Goal: Task Accomplishment & Management: Use online tool/utility

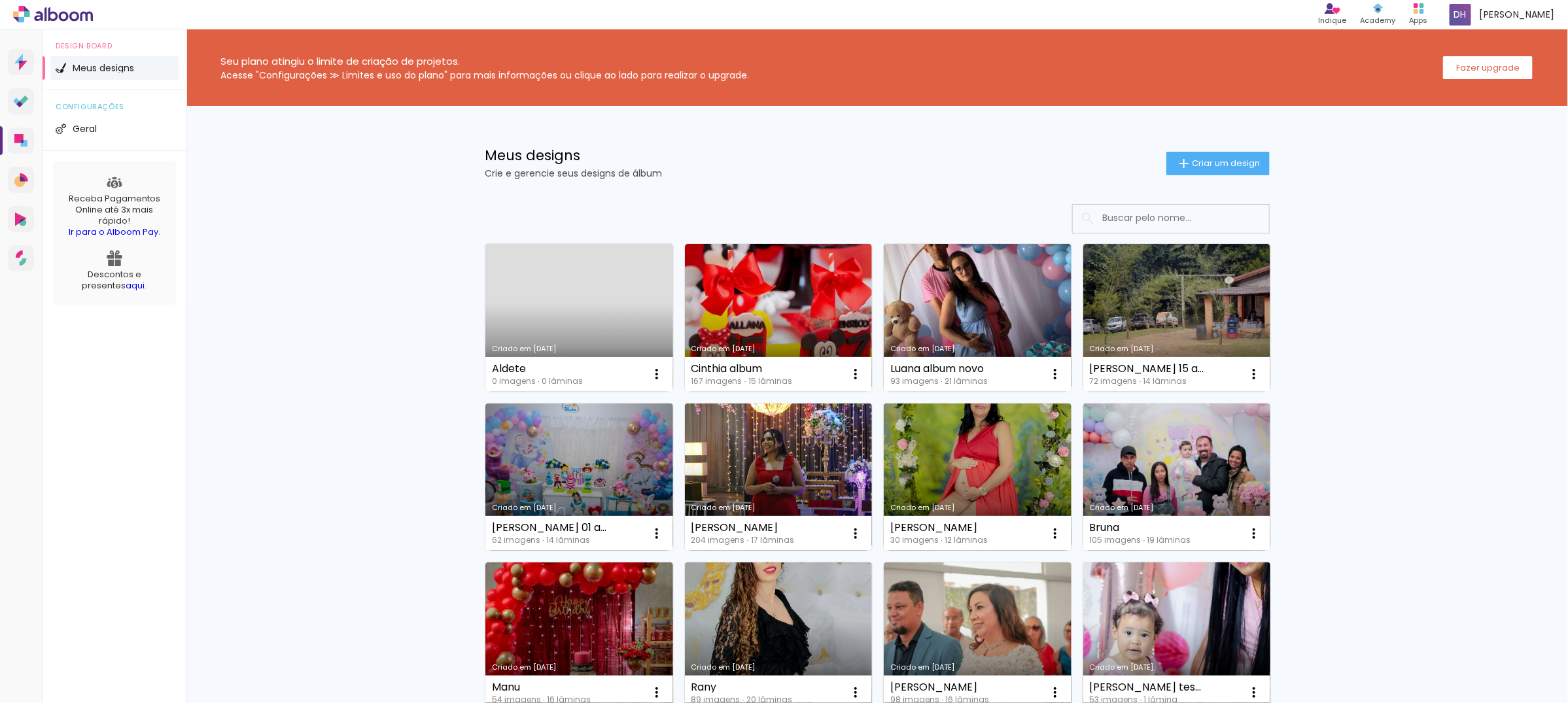
click at [1147, 645] on link "Criado em [DATE]" at bounding box center [1177, 635] width 188 height 147
click at [0, 0] on div "Adicionar Fotos Solte suas fotos aqui..." at bounding box center [0, 0] width 0 height 0
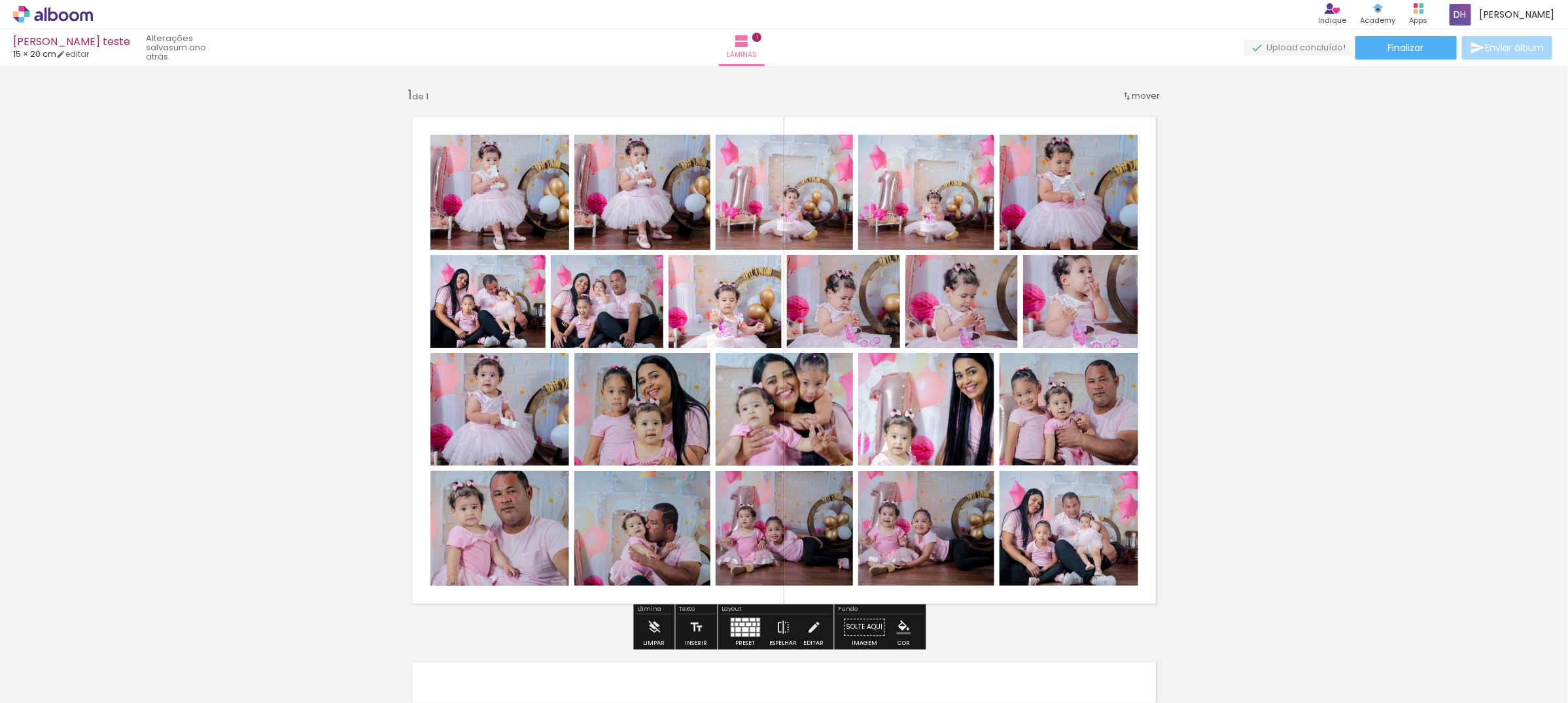
click at [1245, 386] on div "Inserir lâmina 1 de 1" at bounding box center [784, 616] width 1568 height 1091
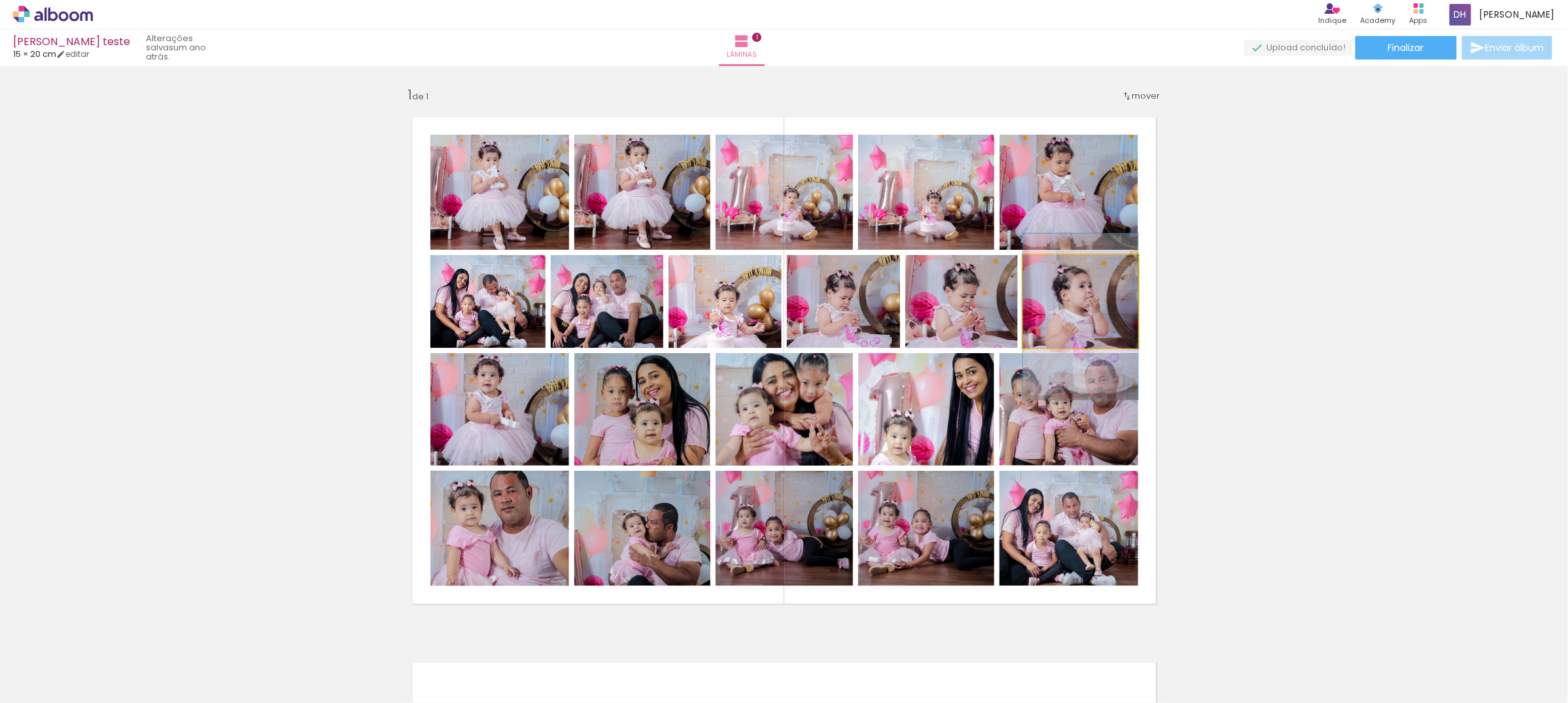
drag, startPoint x: 1067, startPoint y: 312, endPoint x: 1064, endPoint y: 327, distance: 15.3
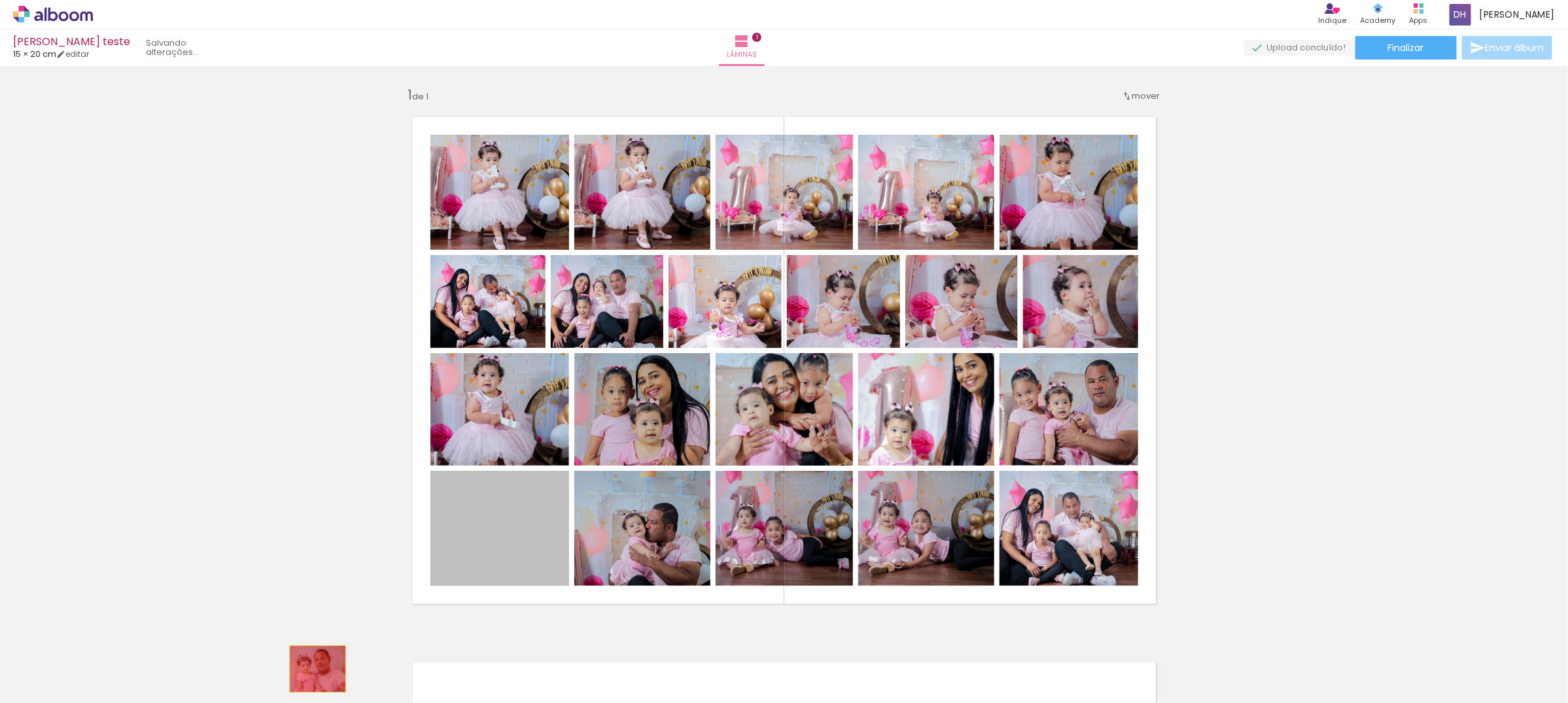
drag, startPoint x: 507, startPoint y: 550, endPoint x: 311, endPoint y: 669, distance: 229.3
click at [311, 669] on quentale-workspace at bounding box center [784, 352] width 1568 height 703
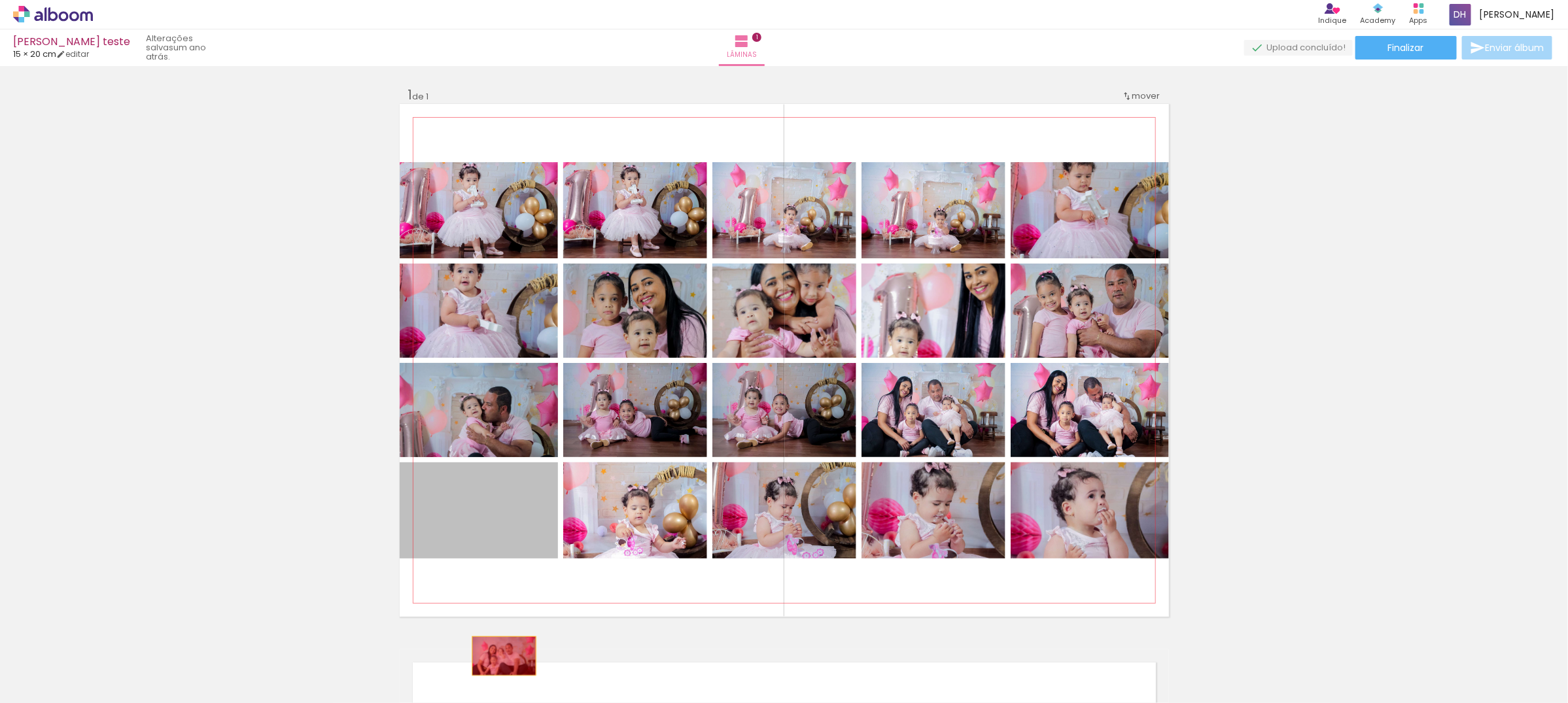
drag, startPoint x: 498, startPoint y: 528, endPoint x: 498, endPoint y: 660, distance: 132.0
click at [498, 660] on quentale-workspace at bounding box center [784, 352] width 1568 height 703
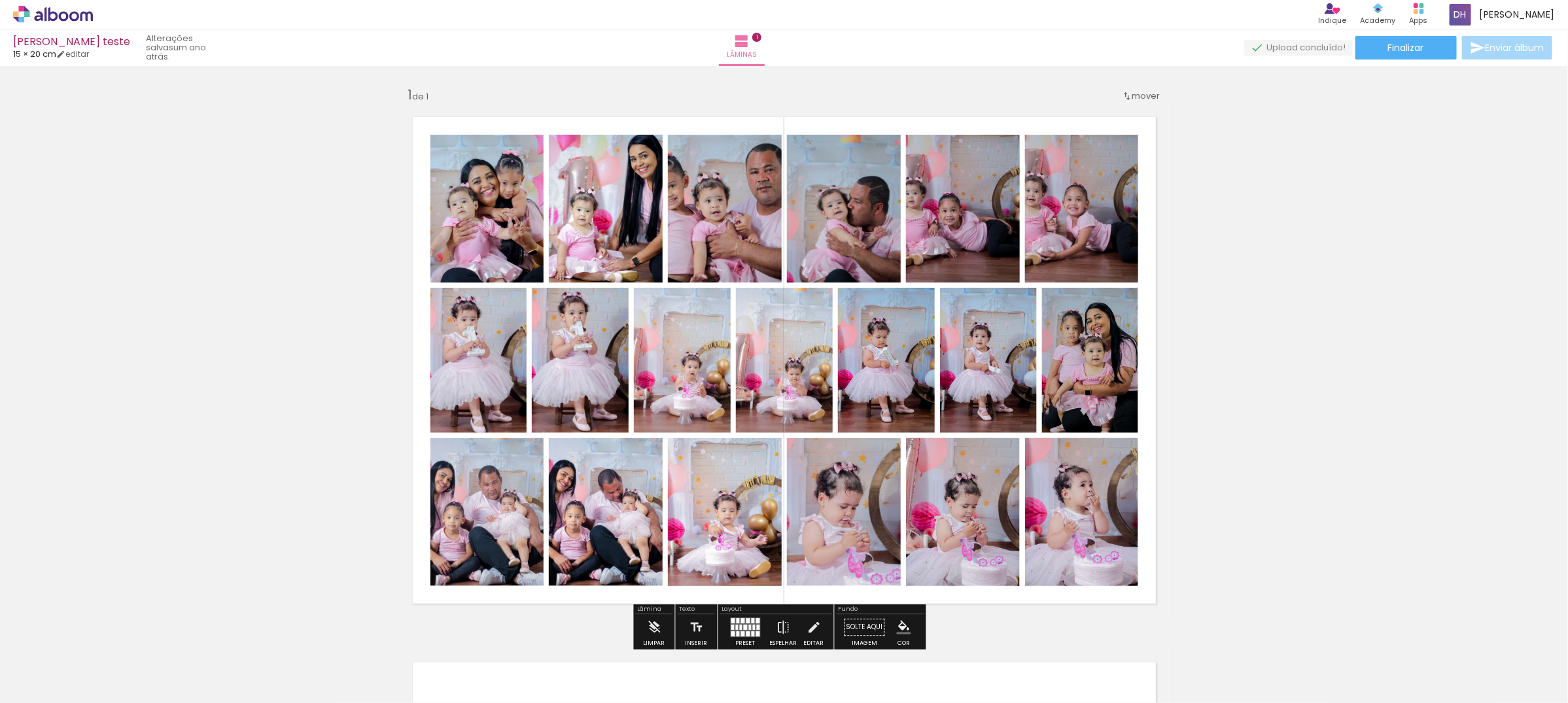
drag, startPoint x: 443, startPoint y: 123, endPoint x: 1143, endPoint y: 165, distance: 701.3
click at [1110, 194] on quentale-layouter at bounding box center [784, 360] width 769 height 513
drag, startPoint x: 1143, startPoint y: 142, endPoint x: 1076, endPoint y: 181, distance: 77.5
click at [1122, 190] on quentale-layouter at bounding box center [784, 360] width 769 height 513
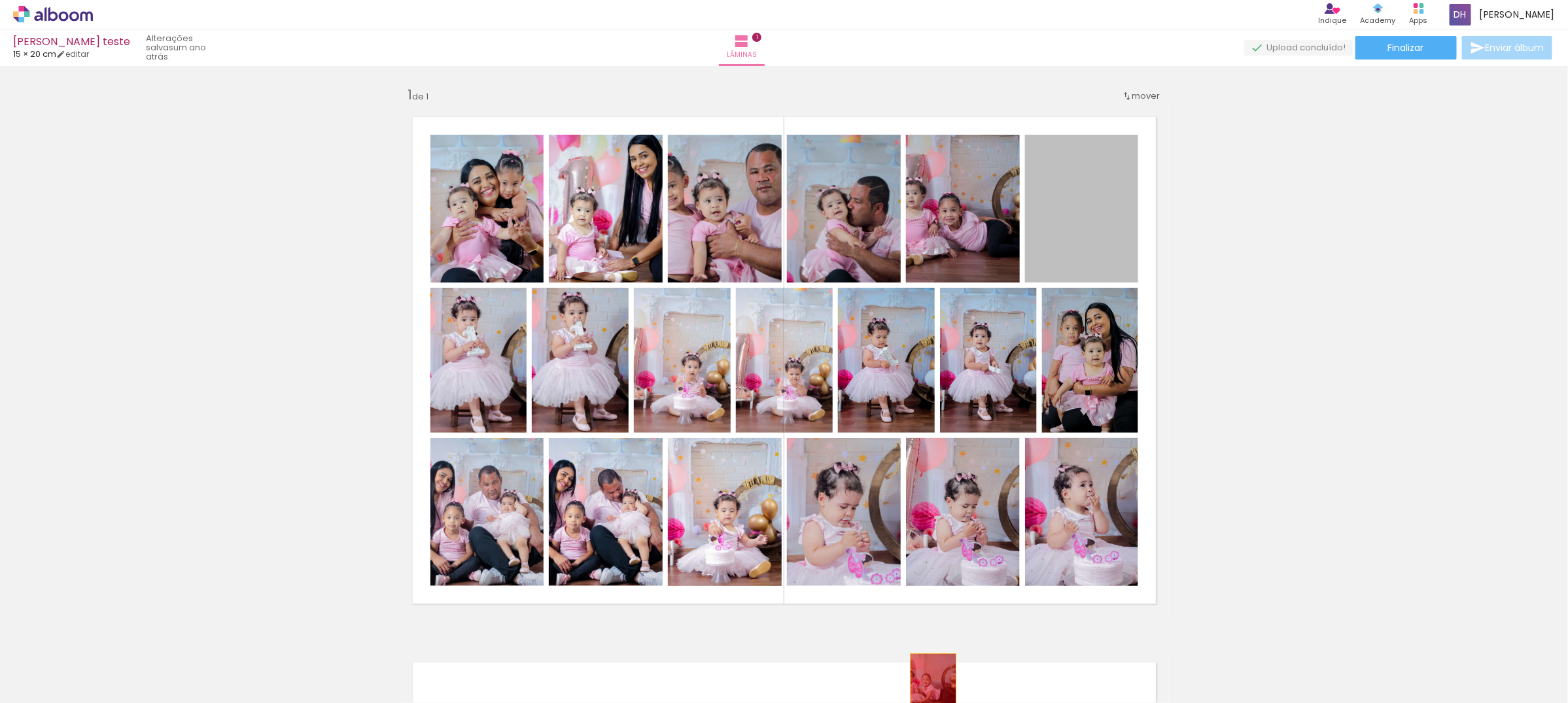
drag, startPoint x: 1076, startPoint y: 181, endPoint x: 926, endPoint y: 683, distance: 523.9
click at [926, 683] on quentale-workspace at bounding box center [784, 352] width 1568 height 703
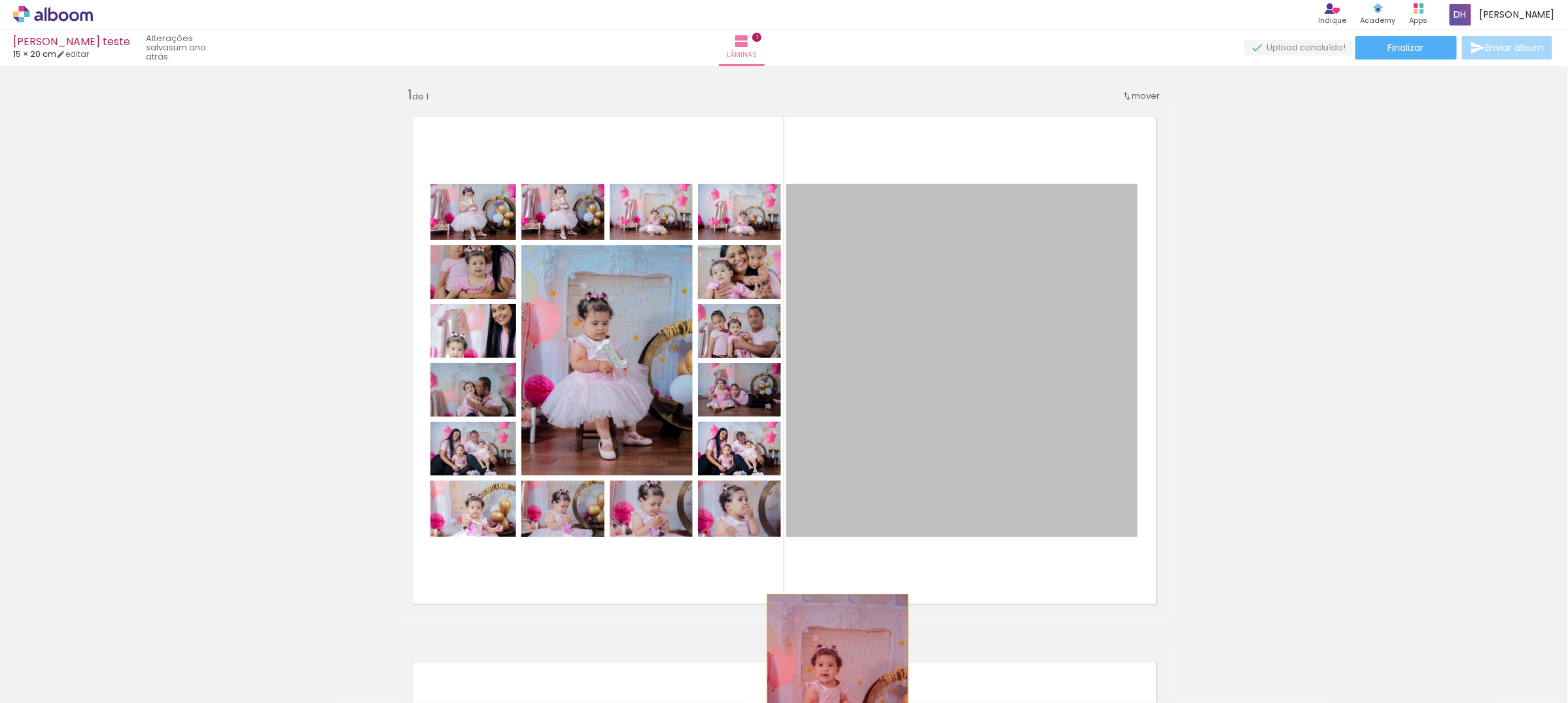
drag, startPoint x: 986, startPoint y: 335, endPoint x: 831, endPoint y: 665, distance: 364.6
click at [831, 665] on quentale-workspace at bounding box center [784, 352] width 1568 height 703
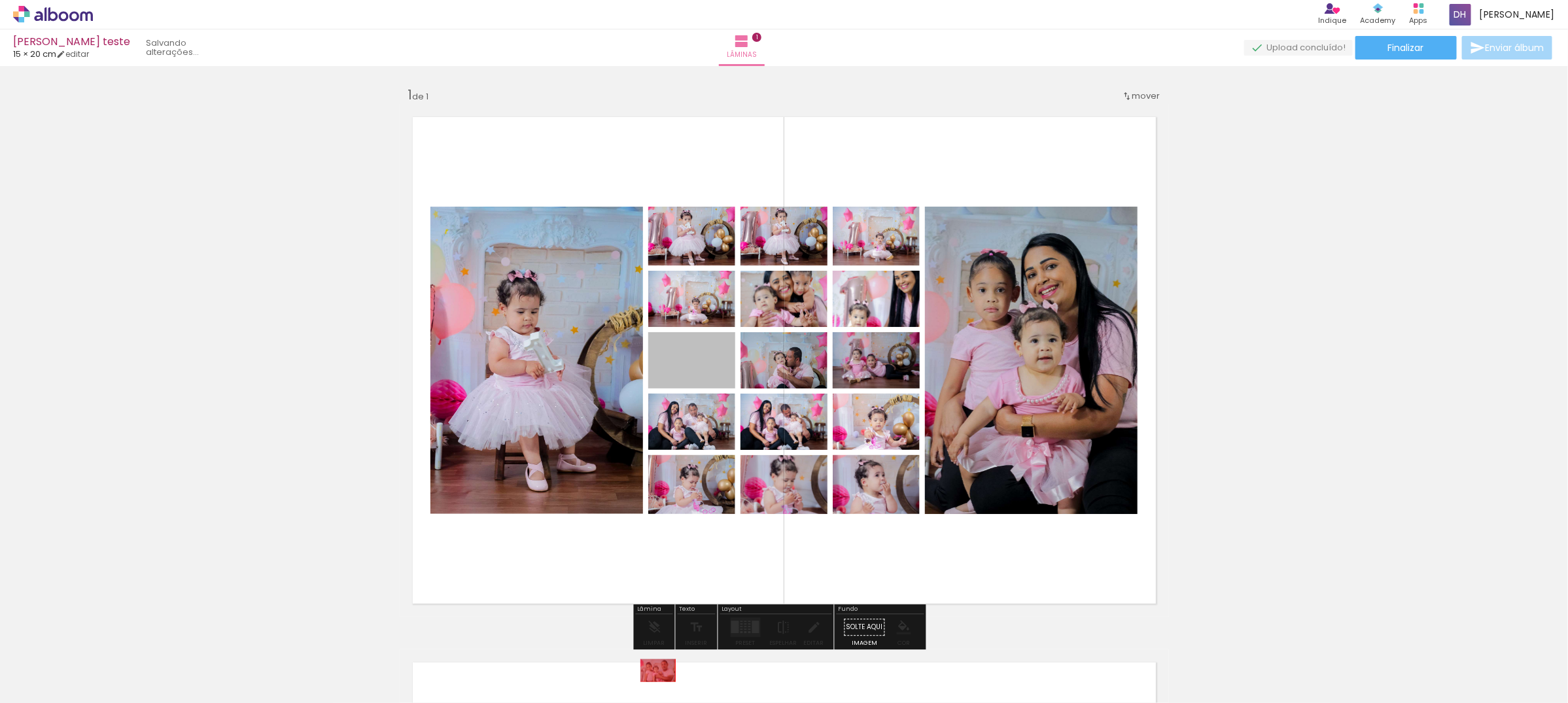
drag, startPoint x: 691, startPoint y: 361, endPoint x: 581, endPoint y: 397, distance: 115.7
click at [631, 638] on quentale-workspace at bounding box center [784, 352] width 1568 height 703
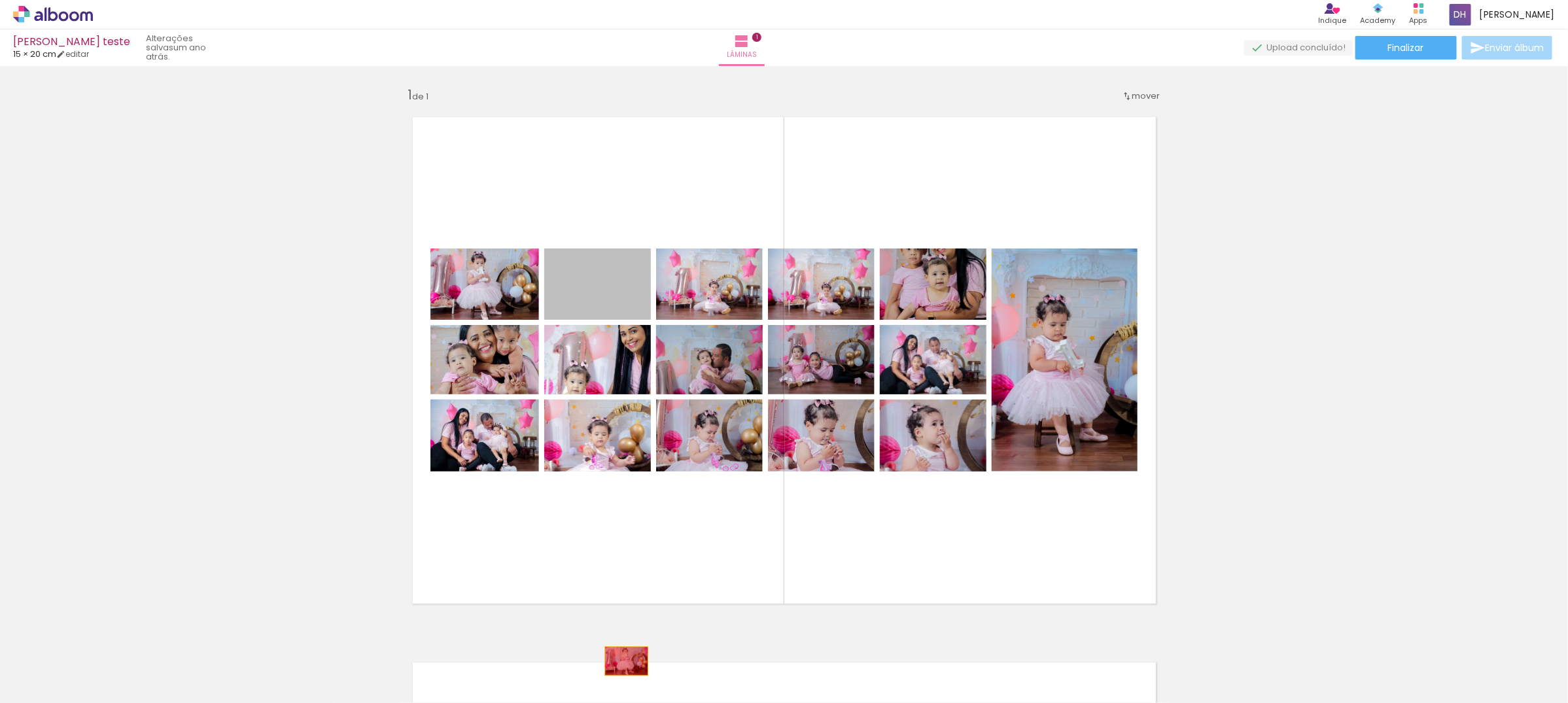
drag, startPoint x: 600, startPoint y: 286, endPoint x: 620, endPoint y: 663, distance: 377.5
click at [620, 663] on quentale-workspace at bounding box center [784, 352] width 1568 height 703
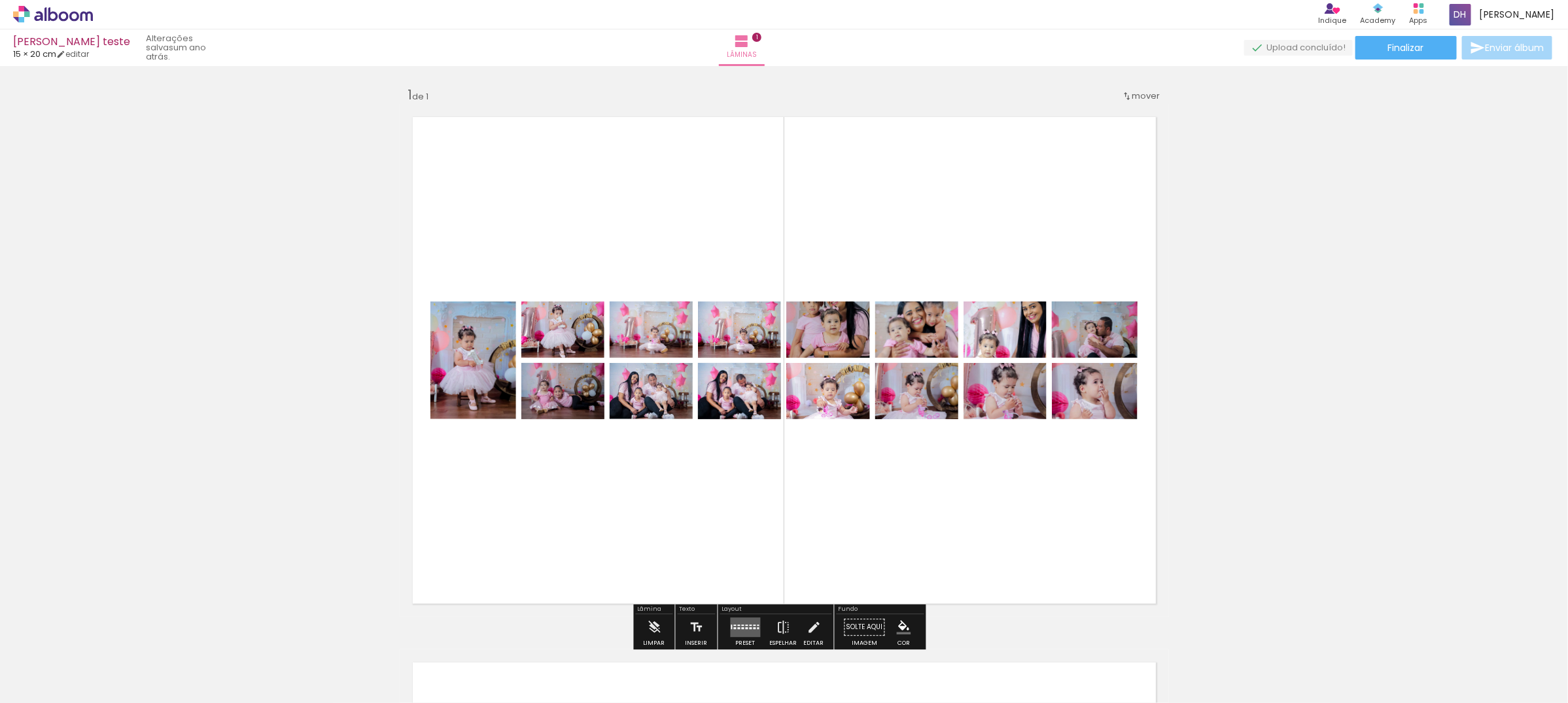
drag, startPoint x: 603, startPoint y: 330, endPoint x: 594, endPoint y: 651, distance: 321.1
click at [594, 651] on quentale-workspace at bounding box center [784, 352] width 1568 height 703
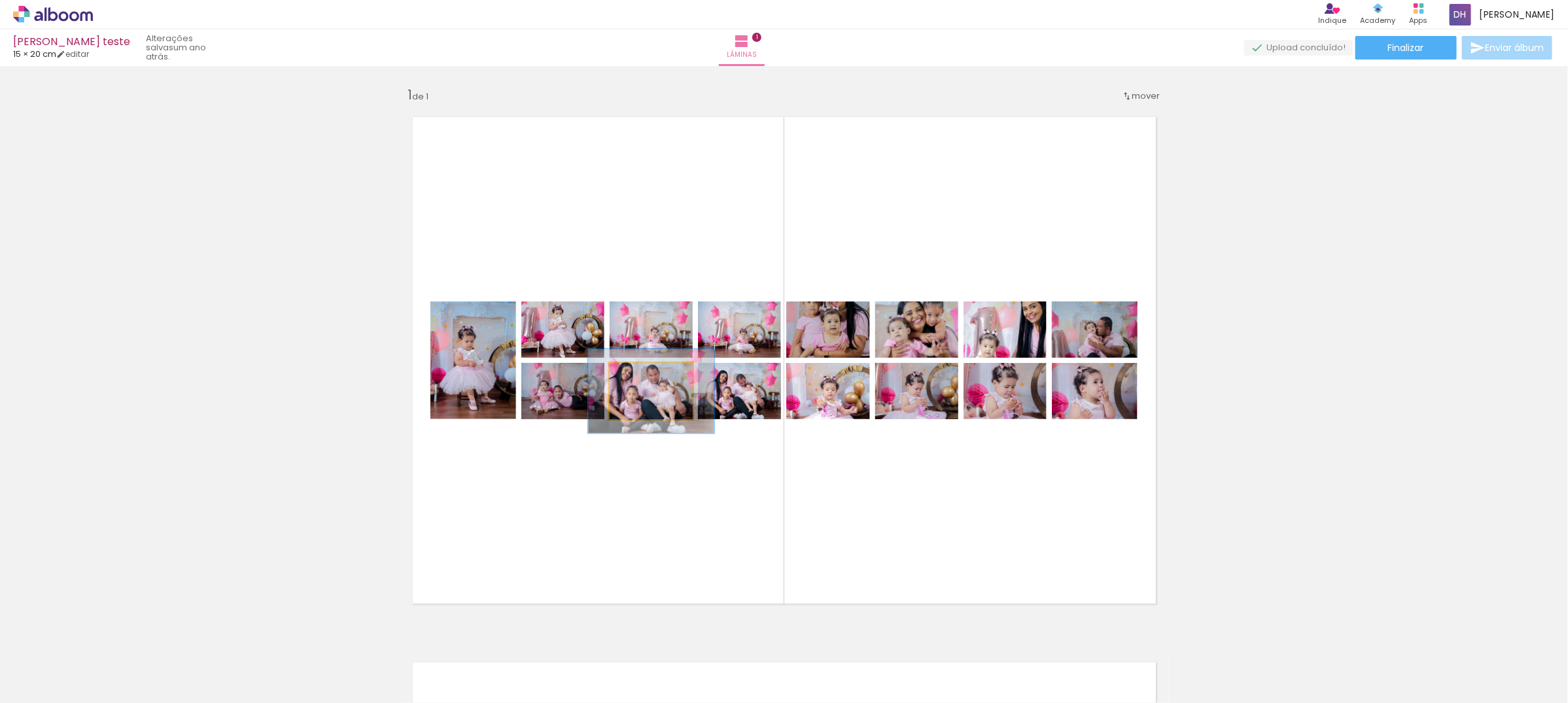
drag, startPoint x: 625, startPoint y: 378, endPoint x: 642, endPoint y: 659, distance: 281.5
type paper-slider "149"
click at [642, 659] on quentale-workspace at bounding box center [784, 352] width 1568 height 703
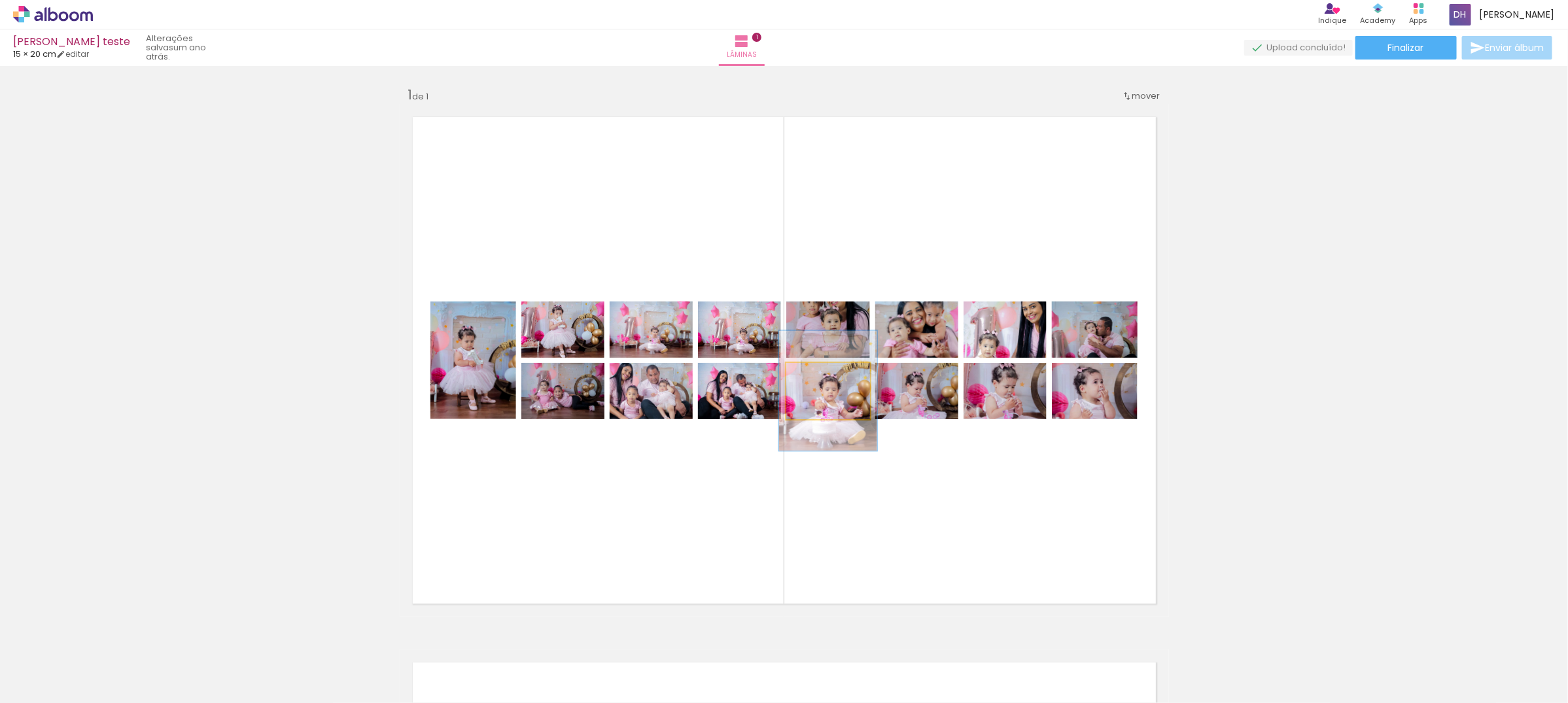
drag, startPoint x: 827, startPoint y: 384, endPoint x: 929, endPoint y: 448, distance: 120.4
type paper-slider "160"
click at [835, 649] on quentale-workspace at bounding box center [784, 352] width 1568 height 703
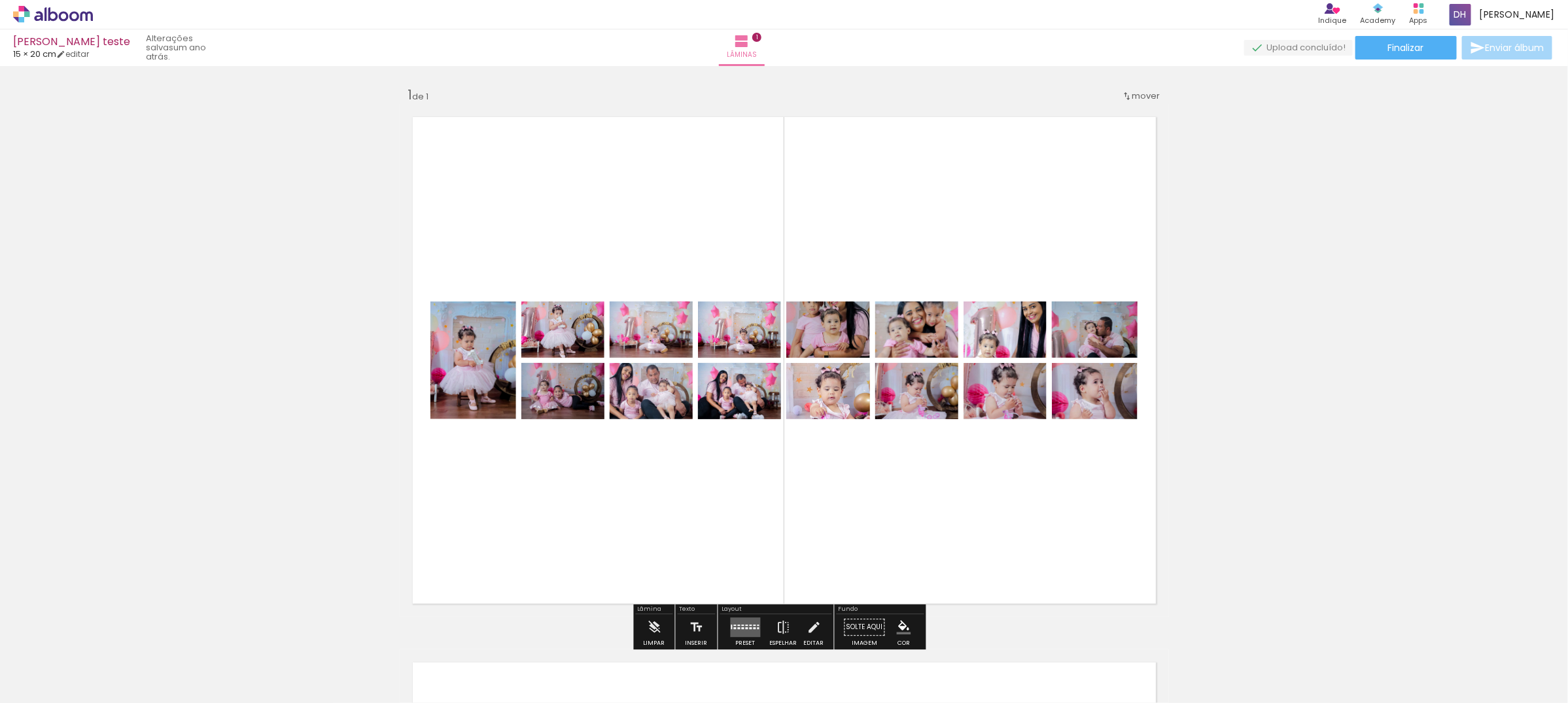
drag, startPoint x: 954, startPoint y: 374, endPoint x: 893, endPoint y: 461, distance: 106.3
click at [903, 547] on quentale-layouter at bounding box center [784, 360] width 769 height 513
drag, startPoint x: 900, startPoint y: 393, endPoint x: 872, endPoint y: 683, distance: 291.3
click at [872, 683] on quentale-workspace at bounding box center [784, 352] width 1568 height 703
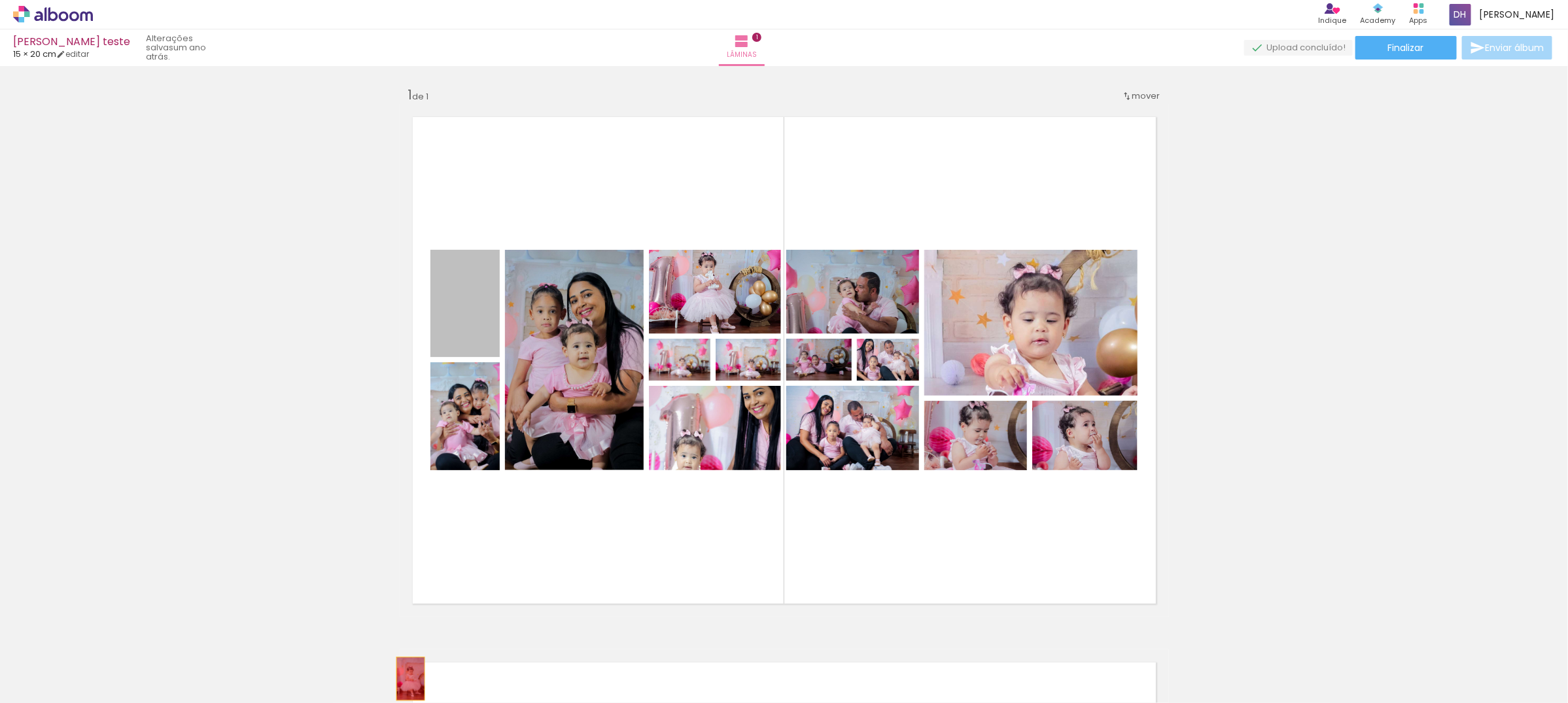
drag, startPoint x: 446, startPoint y: 295, endPoint x: 453, endPoint y: 414, distance: 119.2
click at [406, 668] on quentale-workspace at bounding box center [784, 352] width 1568 height 703
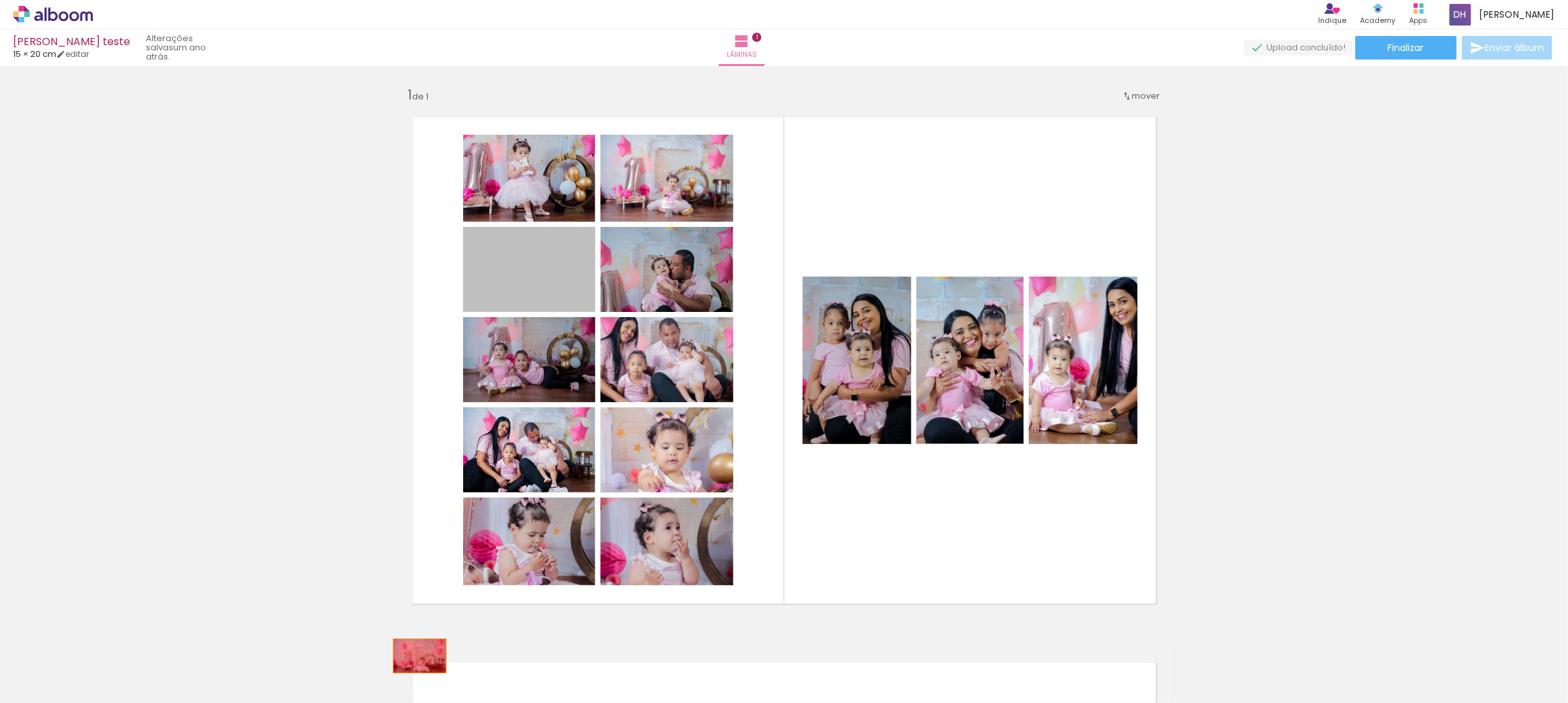
drag, startPoint x: 530, startPoint y: 261, endPoint x: 413, endPoint y: 656, distance: 412.0
click at [413, 656] on quentale-workspace at bounding box center [784, 352] width 1568 height 703
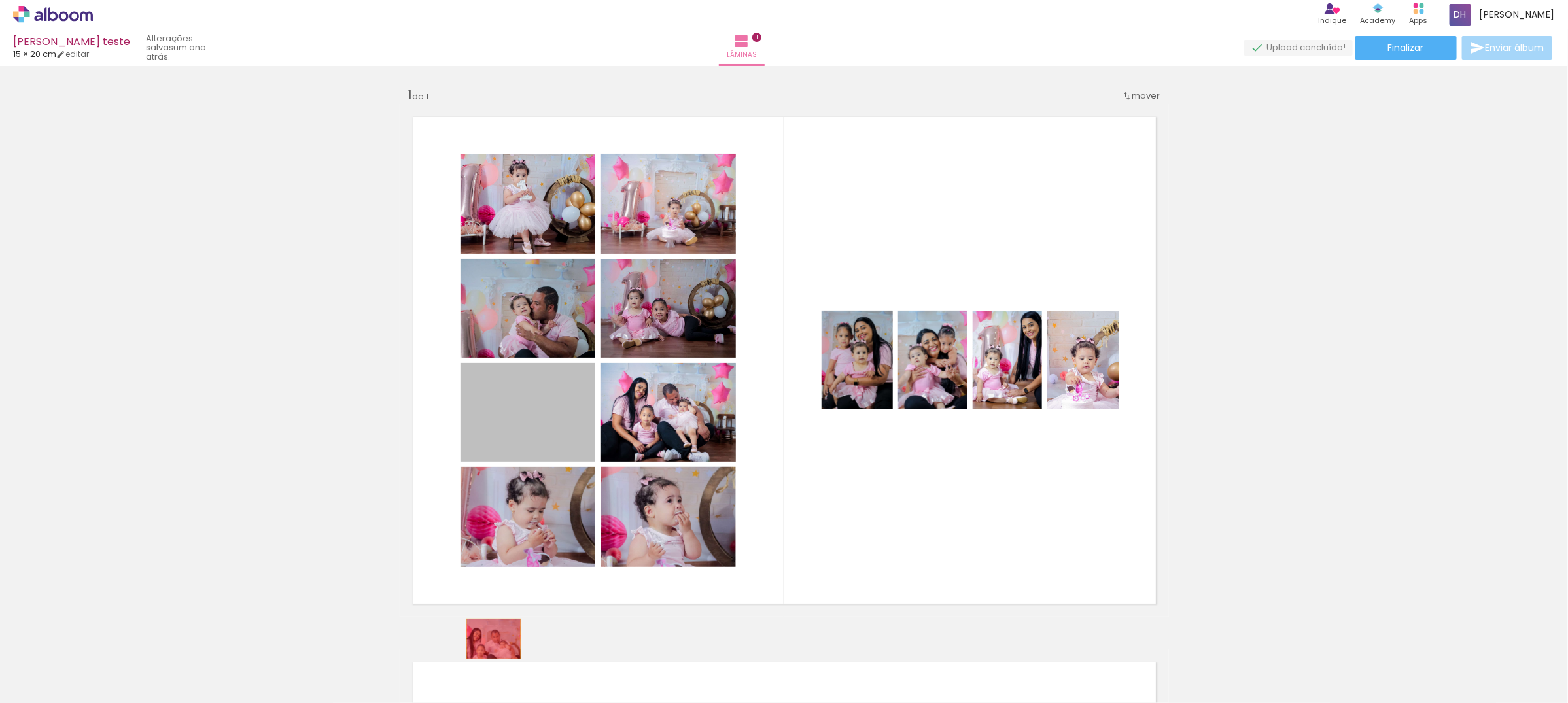
drag, startPoint x: 521, startPoint y: 410, endPoint x: 517, endPoint y: 515, distance: 105.1
click at [485, 639] on quentale-workspace at bounding box center [784, 352] width 1568 height 703
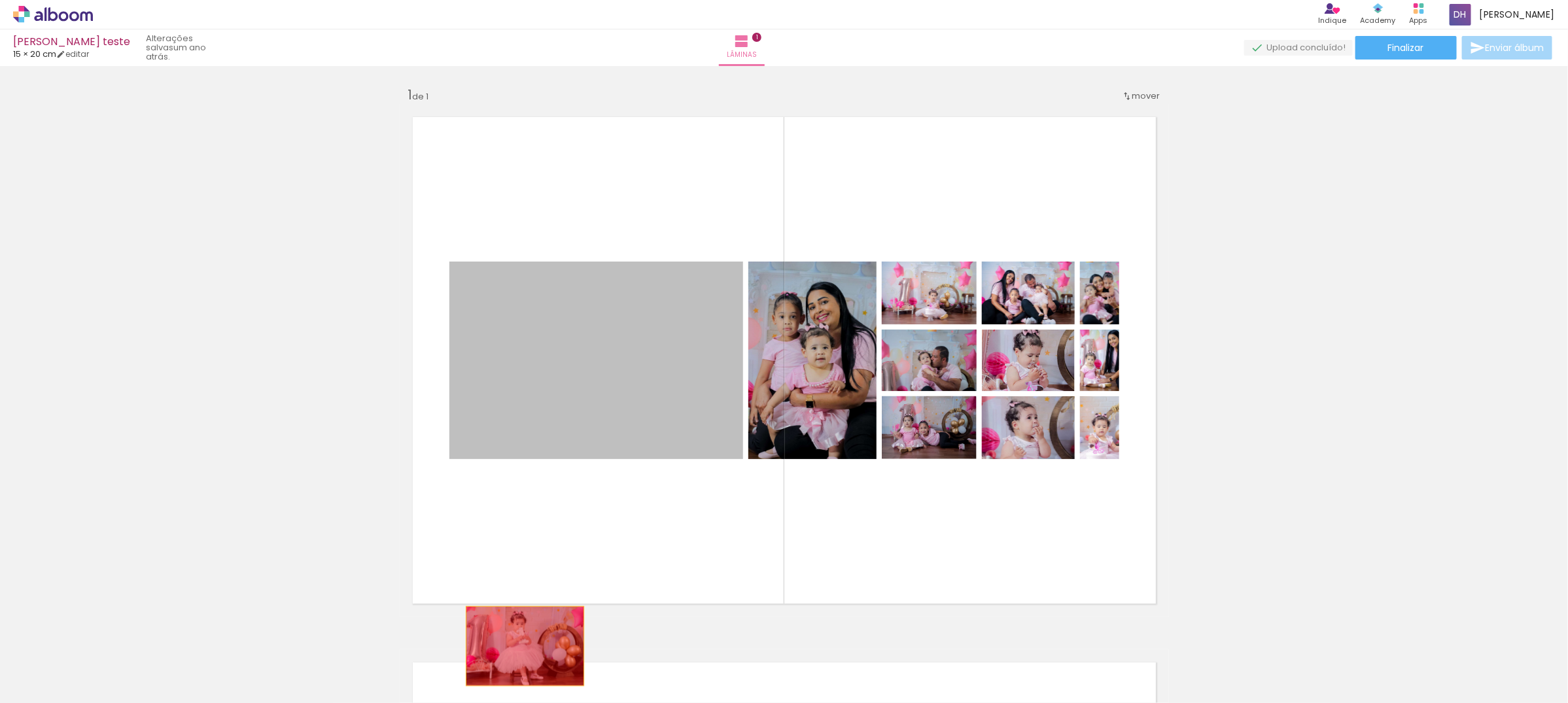
drag, startPoint x: 550, startPoint y: 402, endPoint x: 612, endPoint y: 371, distance: 69.3
click at [518, 649] on quentale-workspace at bounding box center [784, 352] width 1568 height 703
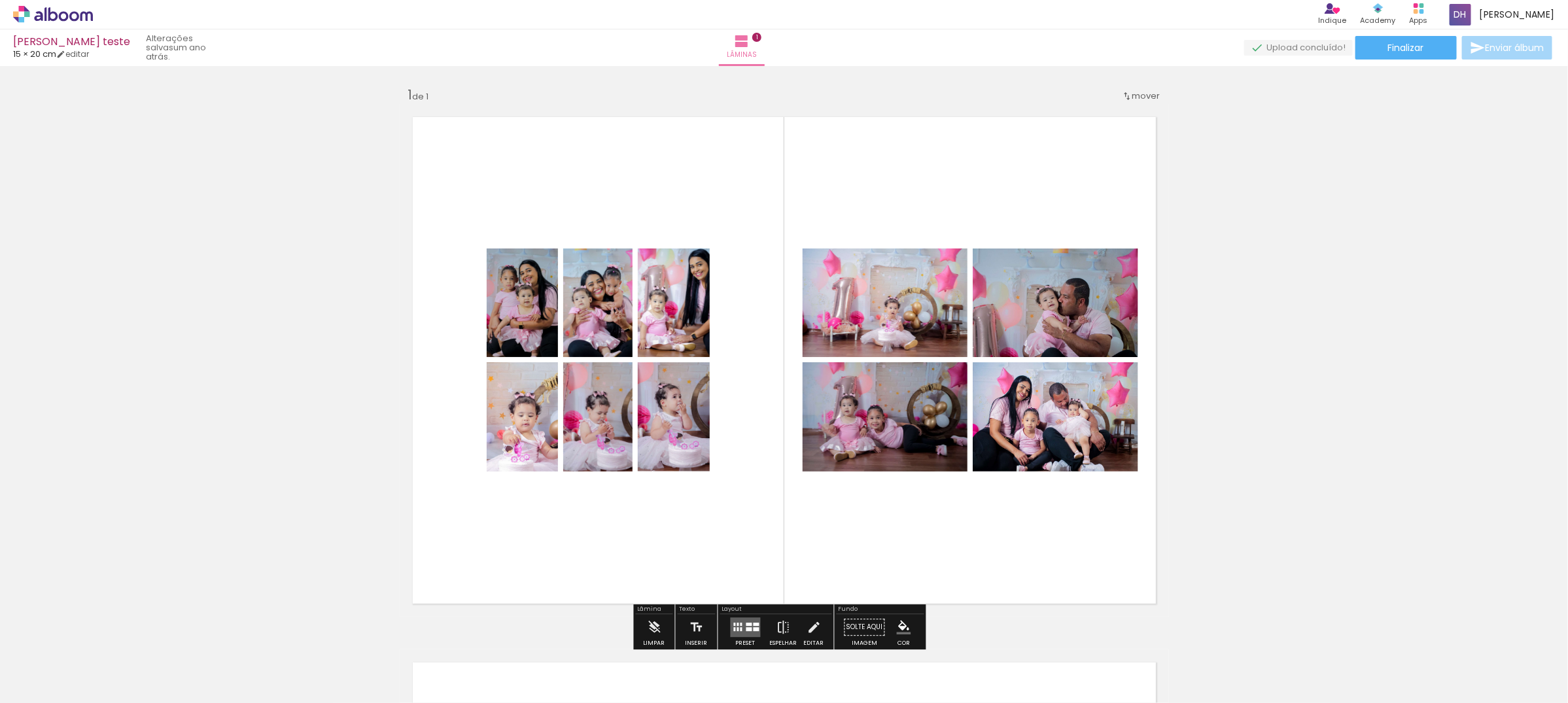
drag, startPoint x: 628, startPoint y: 350, endPoint x: 623, endPoint y: 495, distance: 145.1
click at [609, 670] on quentale-workspace at bounding box center [784, 352] width 1568 height 703
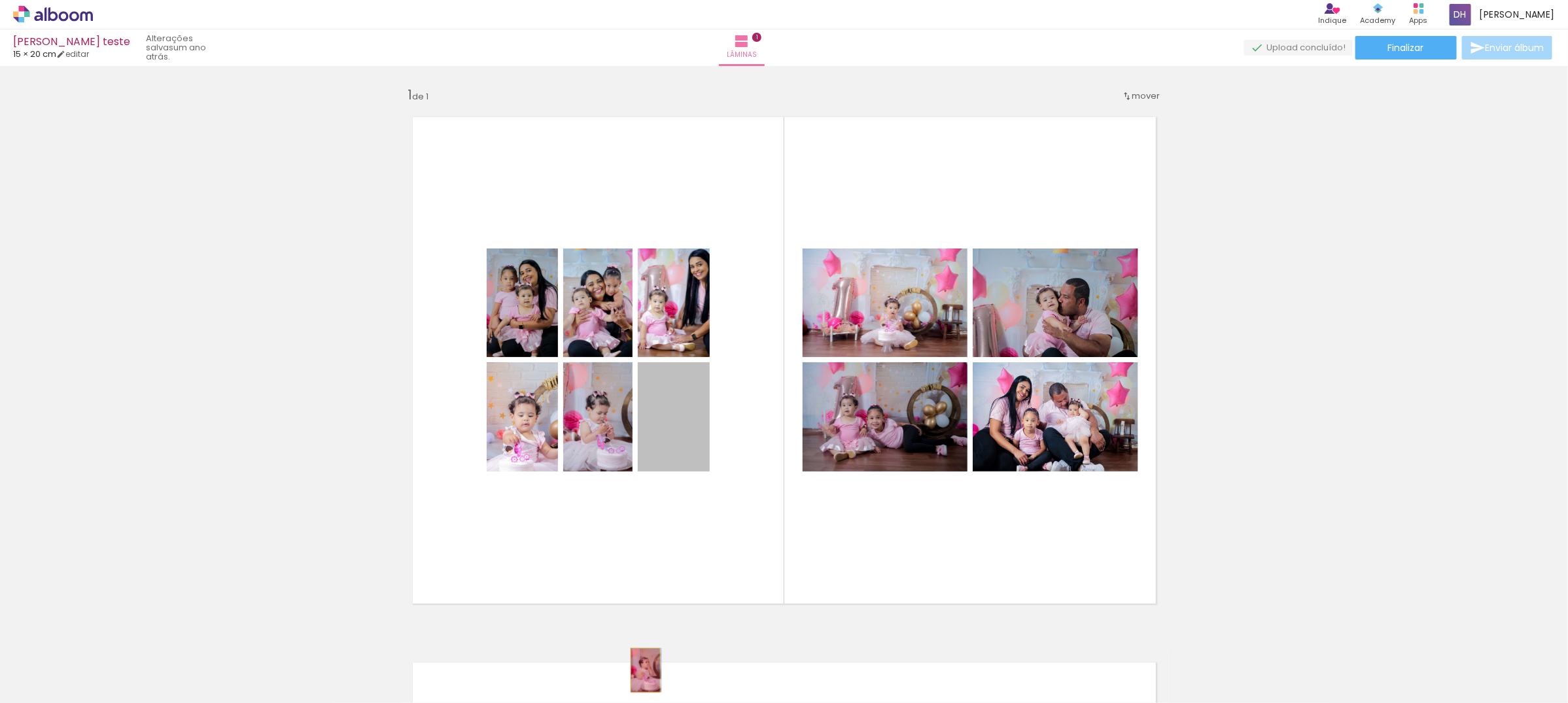
drag, startPoint x: 658, startPoint y: 426, endPoint x: 639, endPoint y: 670, distance: 244.7
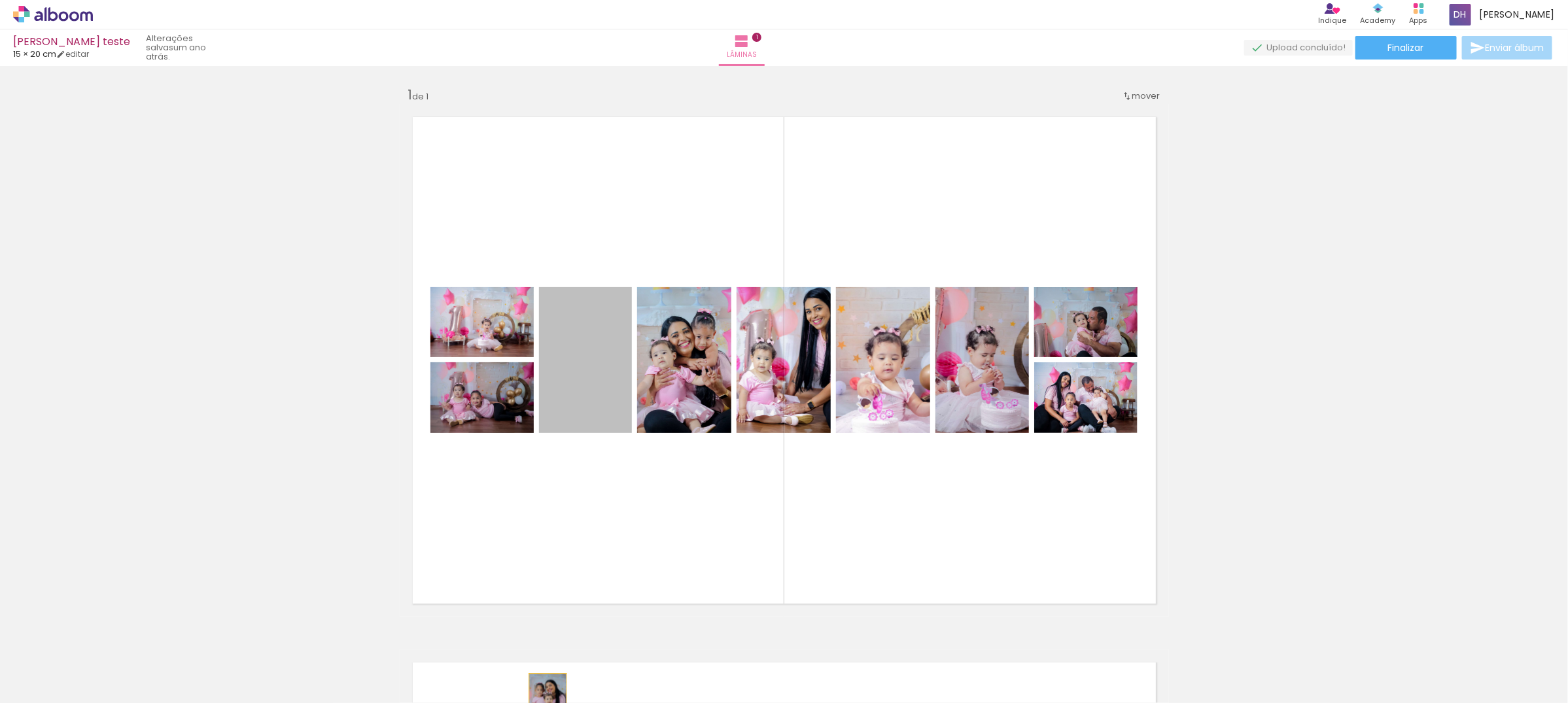
drag, startPoint x: 603, startPoint y: 380, endPoint x: 542, endPoint y: 703, distance: 328.7
click at [542, 702] on html "link( href="../../bower_components/polymer/polymer.html" rel="import" ) picture…" at bounding box center [784, 352] width 1568 height 703
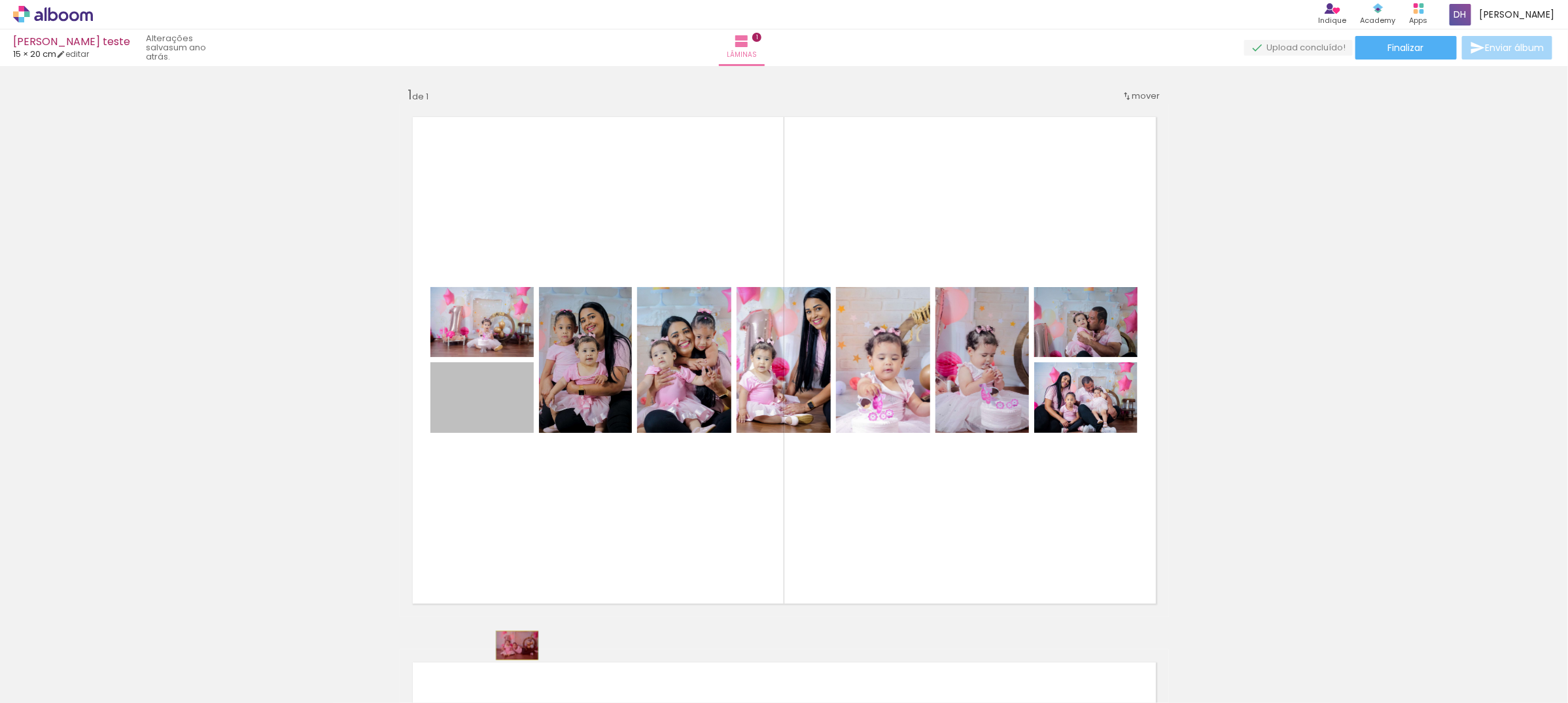
drag, startPoint x: 479, startPoint y: 426, endPoint x: 511, endPoint y: 645, distance: 221.3
click at [511, 645] on quentale-workspace at bounding box center [784, 352] width 1568 height 703
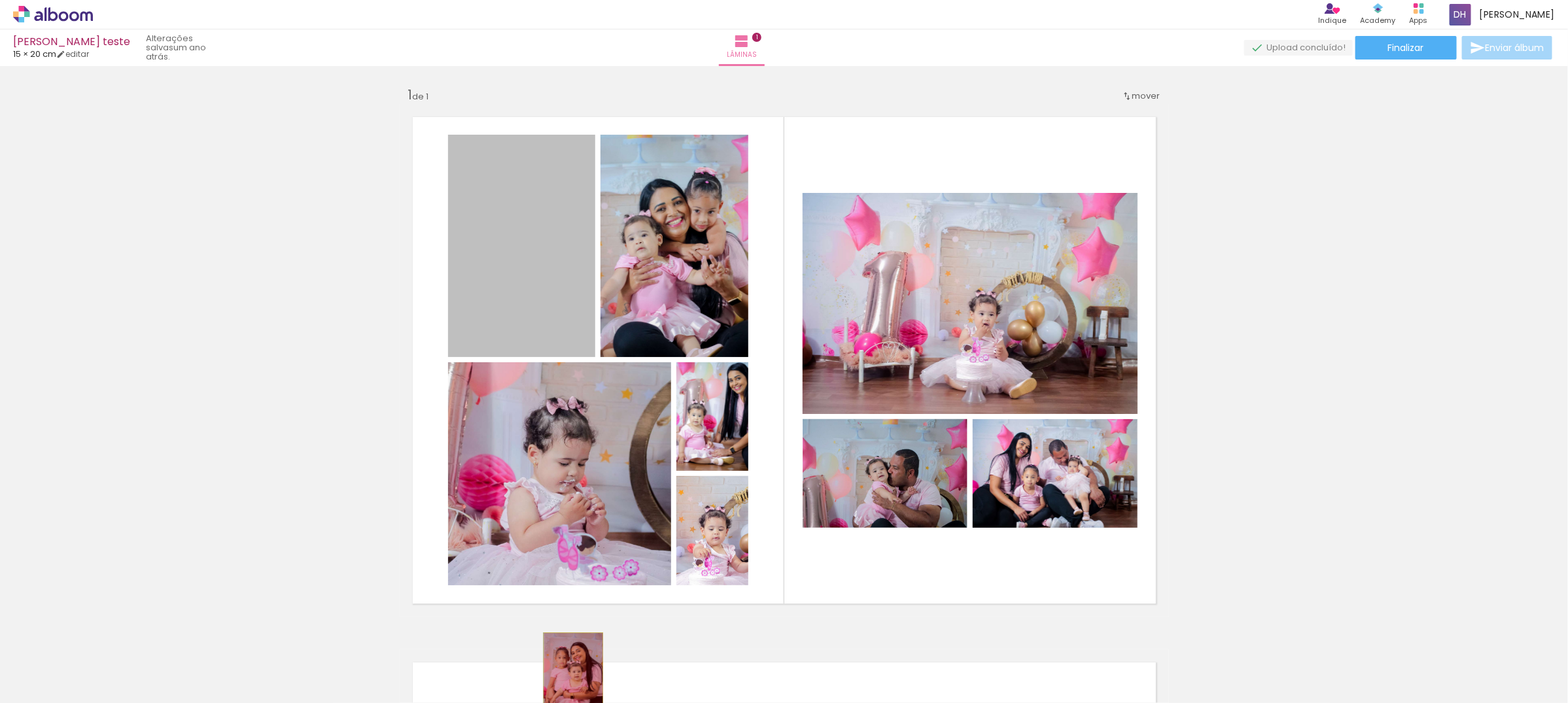
drag, startPoint x: 567, startPoint y: 304, endPoint x: 567, endPoint y: 677, distance: 373.0
click at [567, 677] on quentale-workspace at bounding box center [784, 352] width 1568 height 703
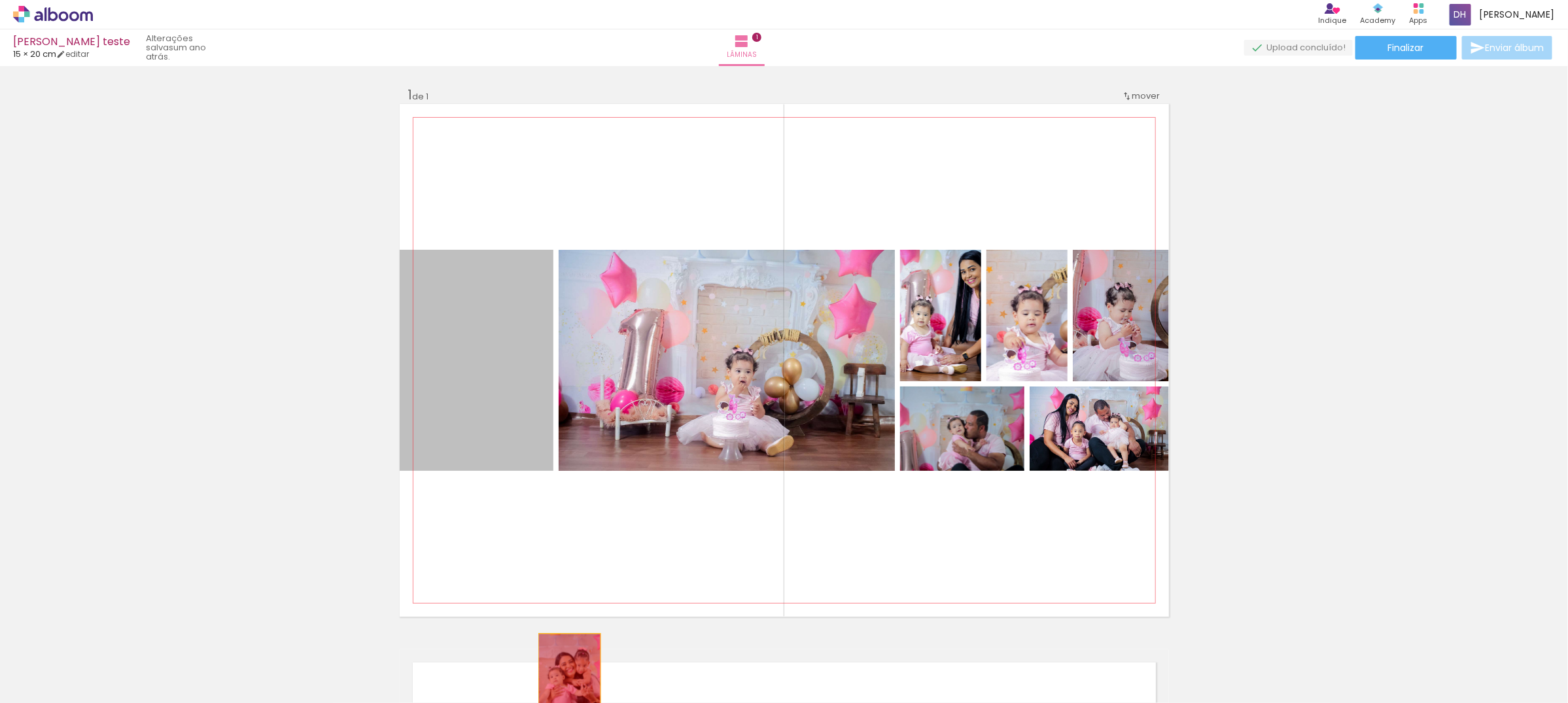
drag, startPoint x: 481, startPoint y: 310, endPoint x: 563, endPoint y: 678, distance: 377.0
click at [563, 678] on quentale-workspace at bounding box center [784, 352] width 1568 height 703
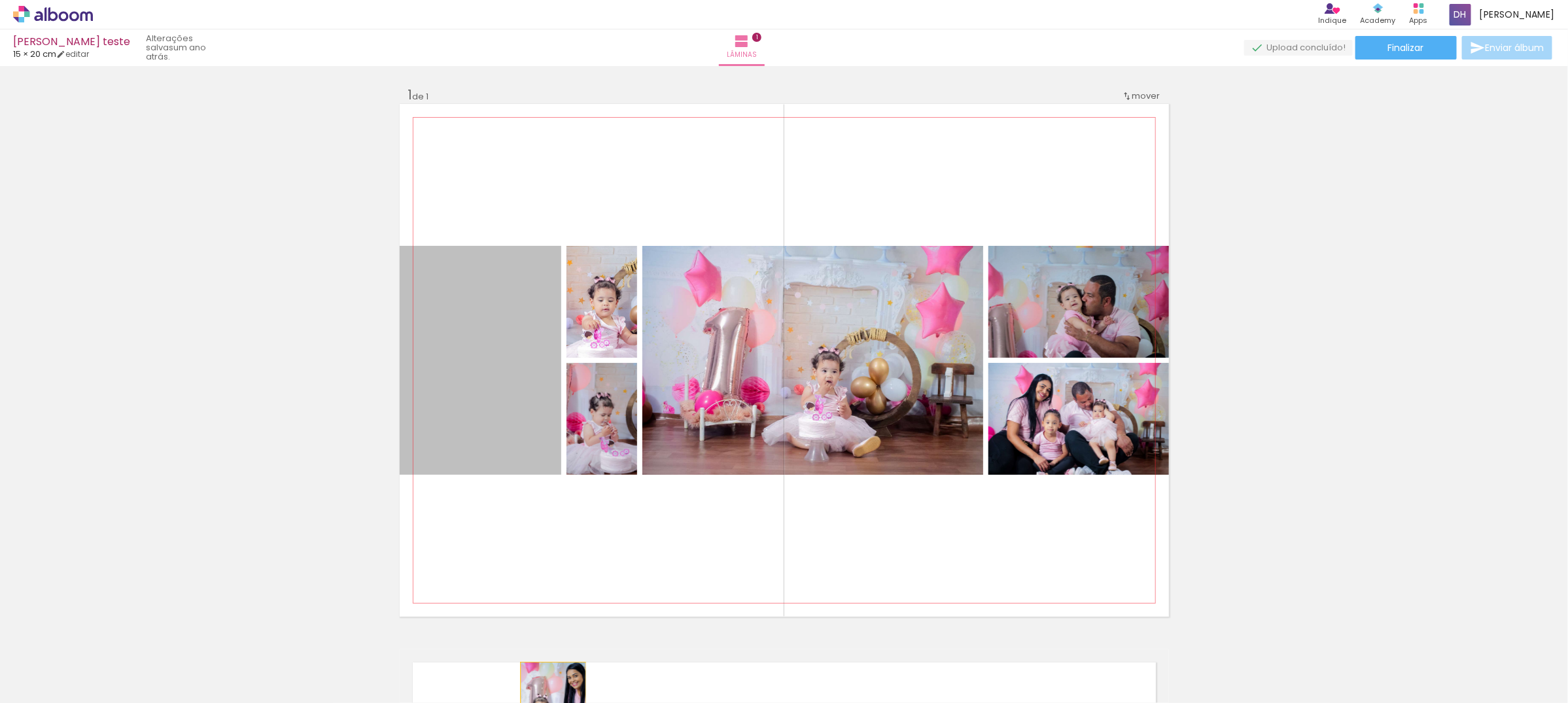
drag, startPoint x: 531, startPoint y: 373, endPoint x: 547, endPoint y: 708, distance: 335.4
click at [547, 702] on html "link( href="../../bower_components/polymer/polymer.html" rel="import" ) picture…" at bounding box center [784, 352] width 1568 height 703
drag, startPoint x: 515, startPoint y: 405, endPoint x: 459, endPoint y: 663, distance: 264.0
click at [459, 663] on quentale-workspace at bounding box center [784, 352] width 1568 height 703
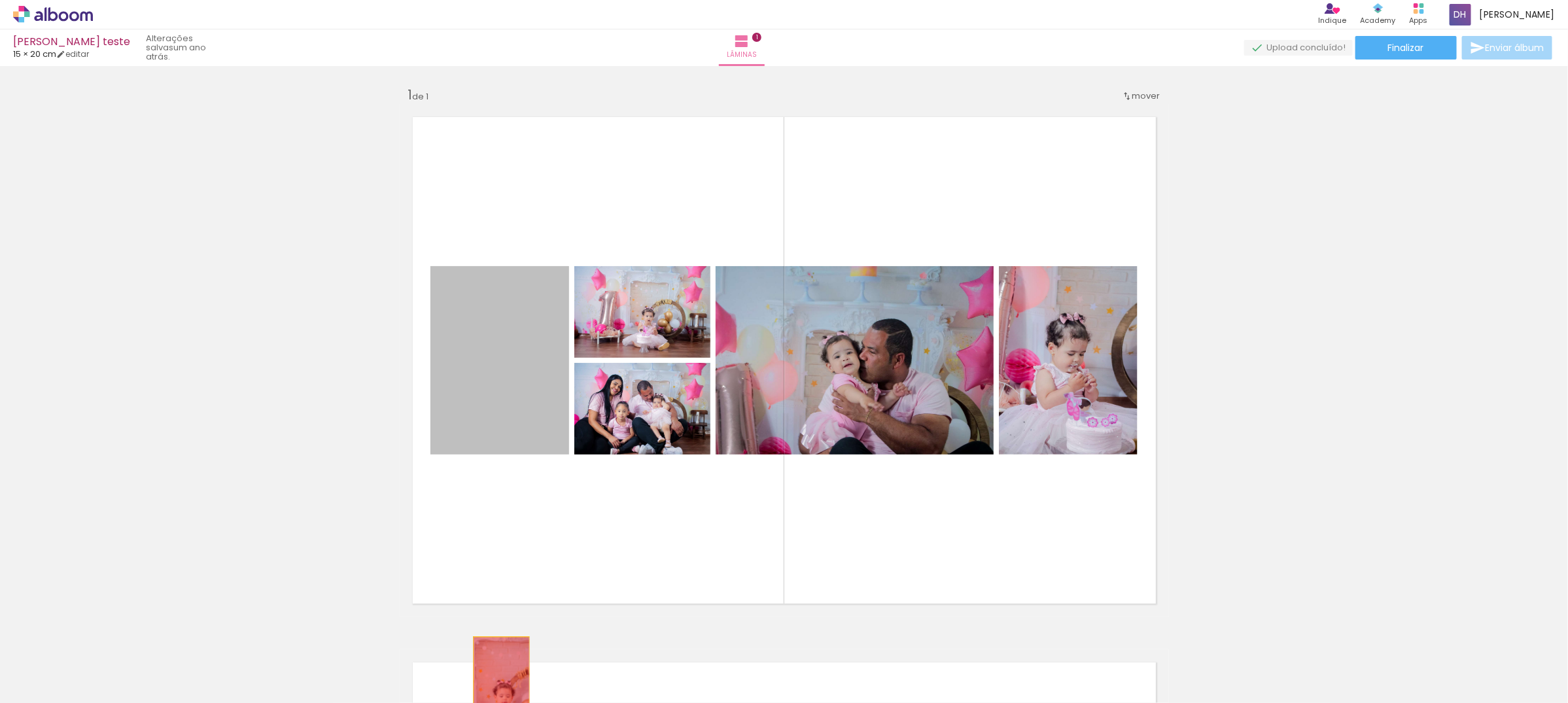
drag, startPoint x: 533, startPoint y: 366, endPoint x: 567, endPoint y: 520, distance: 157.7
click at [495, 677] on quentale-workspace at bounding box center [784, 352] width 1568 height 703
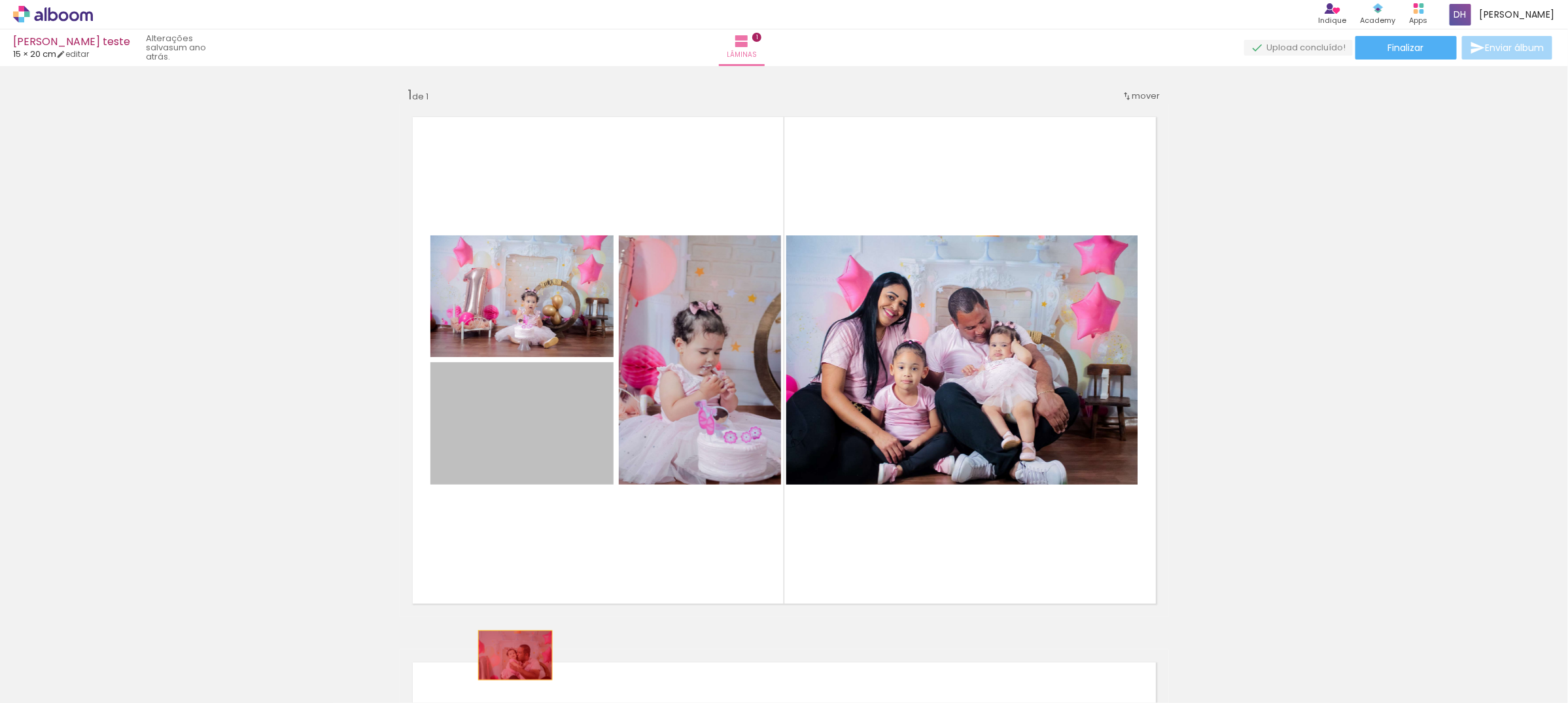
drag, startPoint x: 528, startPoint y: 413, endPoint x: 509, endPoint y: 655, distance: 242.7
click at [509, 655] on quentale-workspace at bounding box center [784, 352] width 1568 height 703
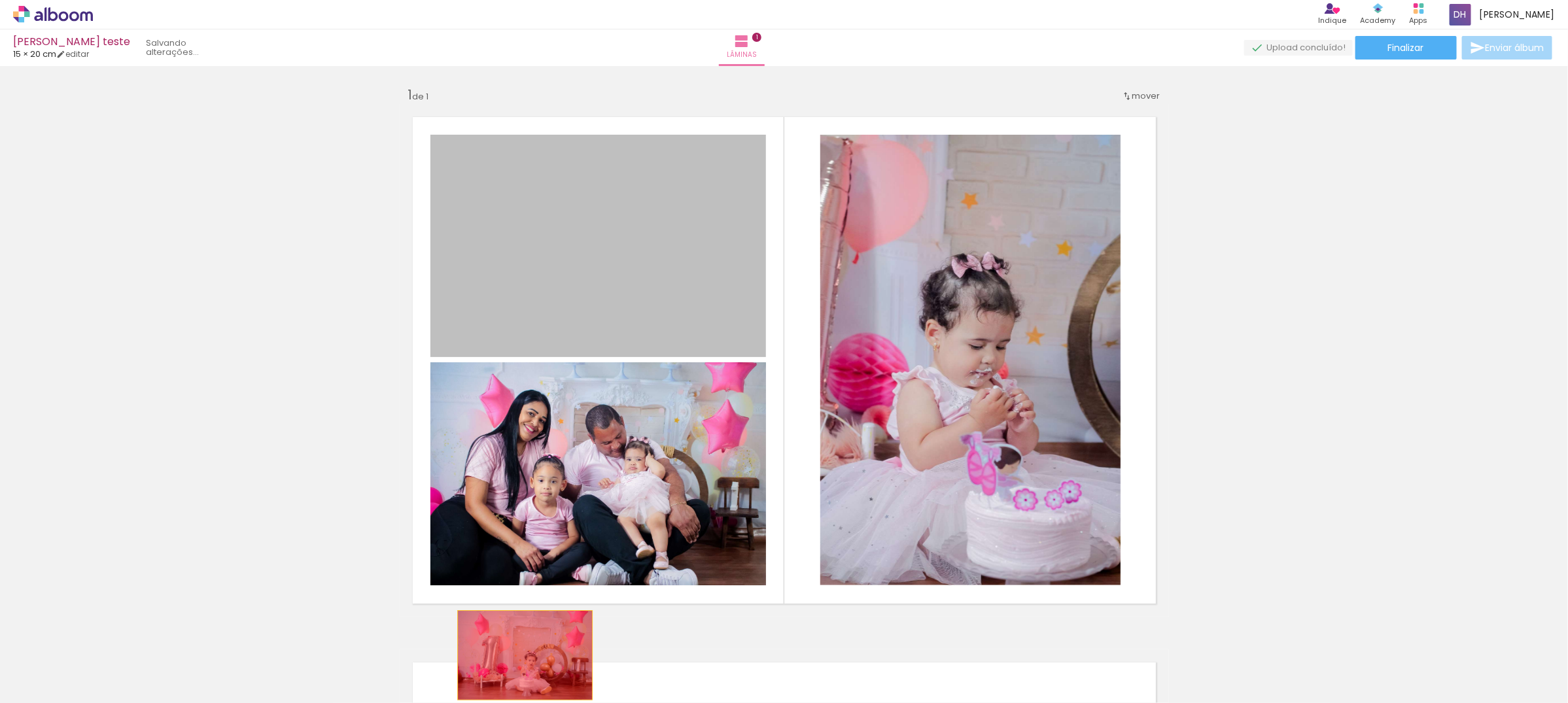
drag, startPoint x: 556, startPoint y: 261, endPoint x: 519, endPoint y: 655, distance: 395.7
click at [519, 655] on quentale-workspace at bounding box center [784, 352] width 1568 height 703
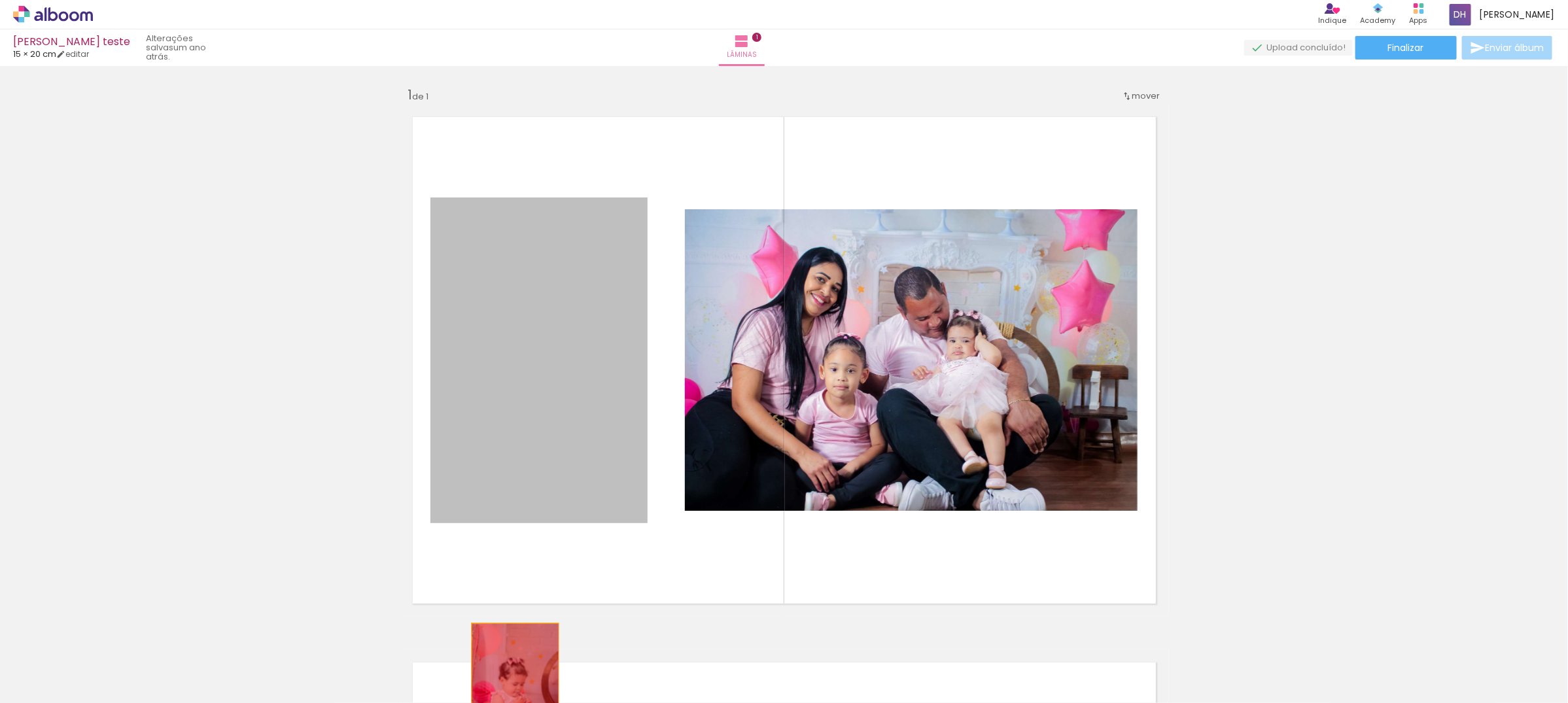
drag, startPoint x: 583, startPoint y: 318, endPoint x: 509, endPoint y: 688, distance: 377.3
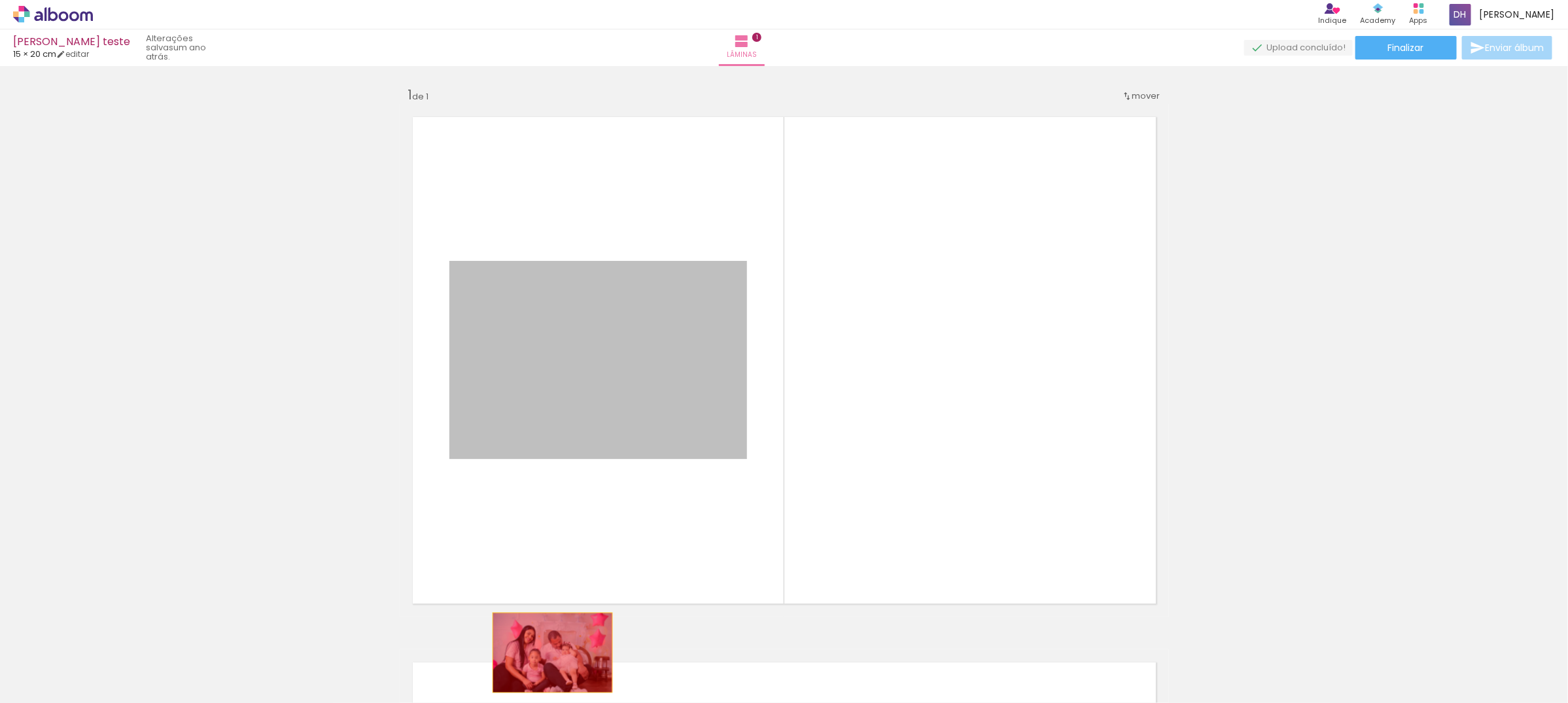
drag
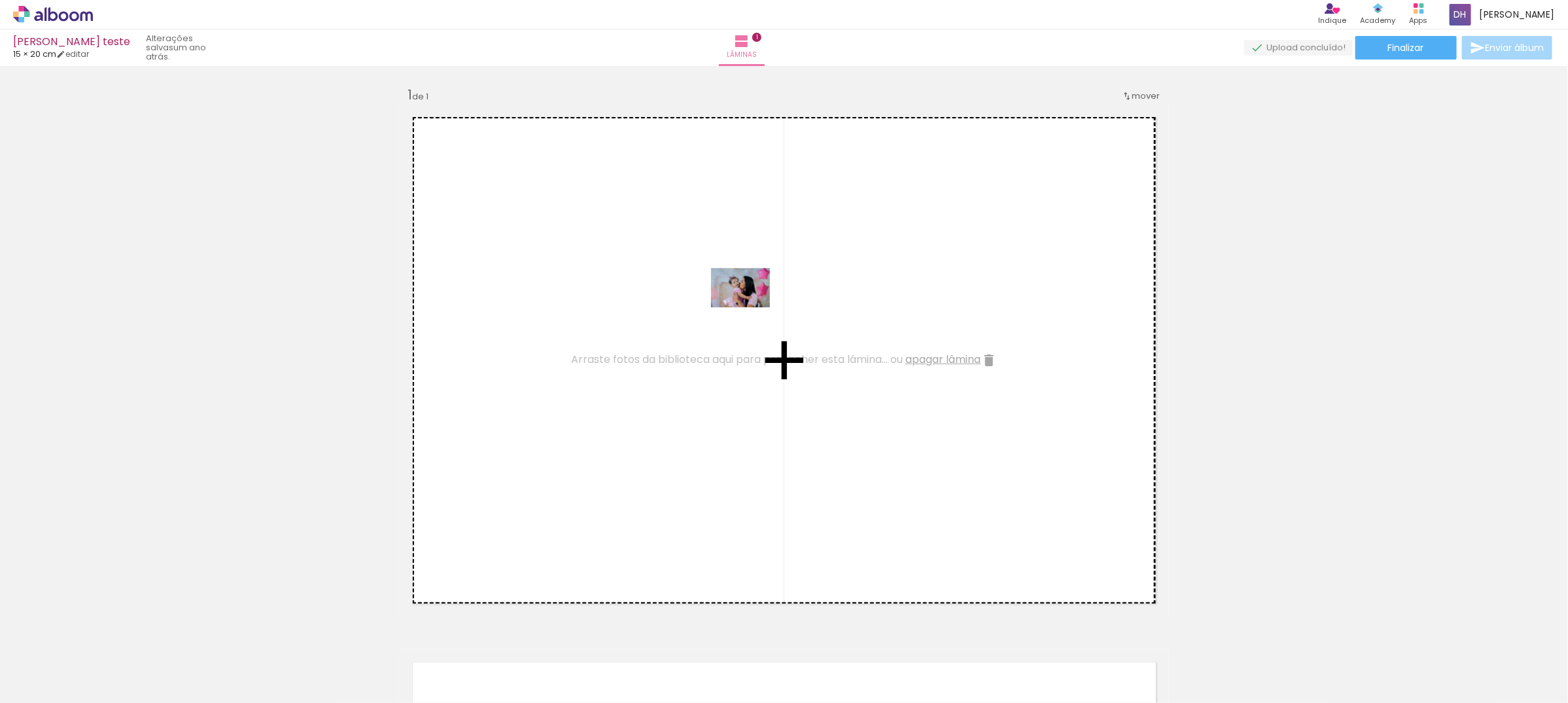
click at [750, 307] on quentale-workspace at bounding box center [784, 352] width 1568 height 703
click at [867, 321] on quentale-workspace at bounding box center [784, 352] width 1568 height 703
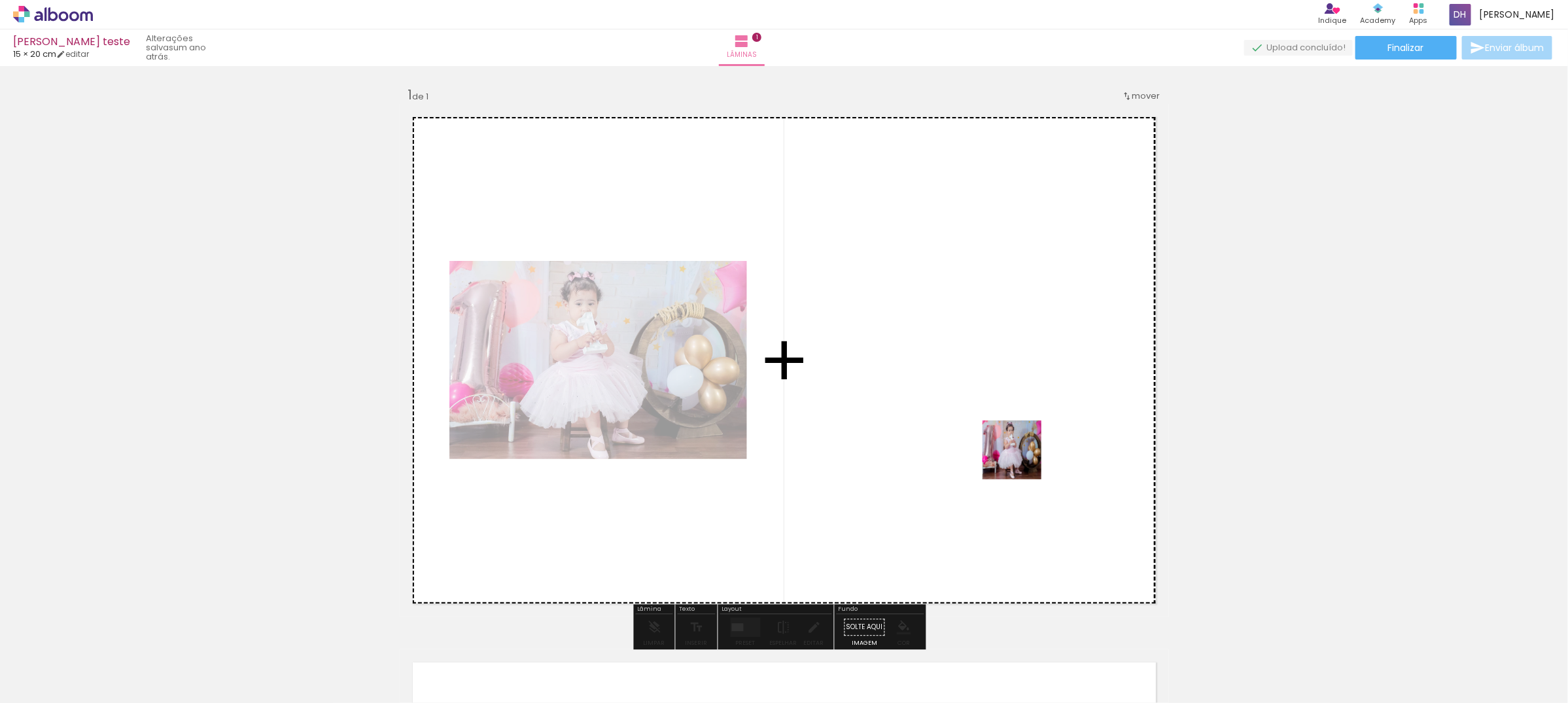
click at [1022, 459] on quentale-workspace at bounding box center [784, 352] width 1568 height 703
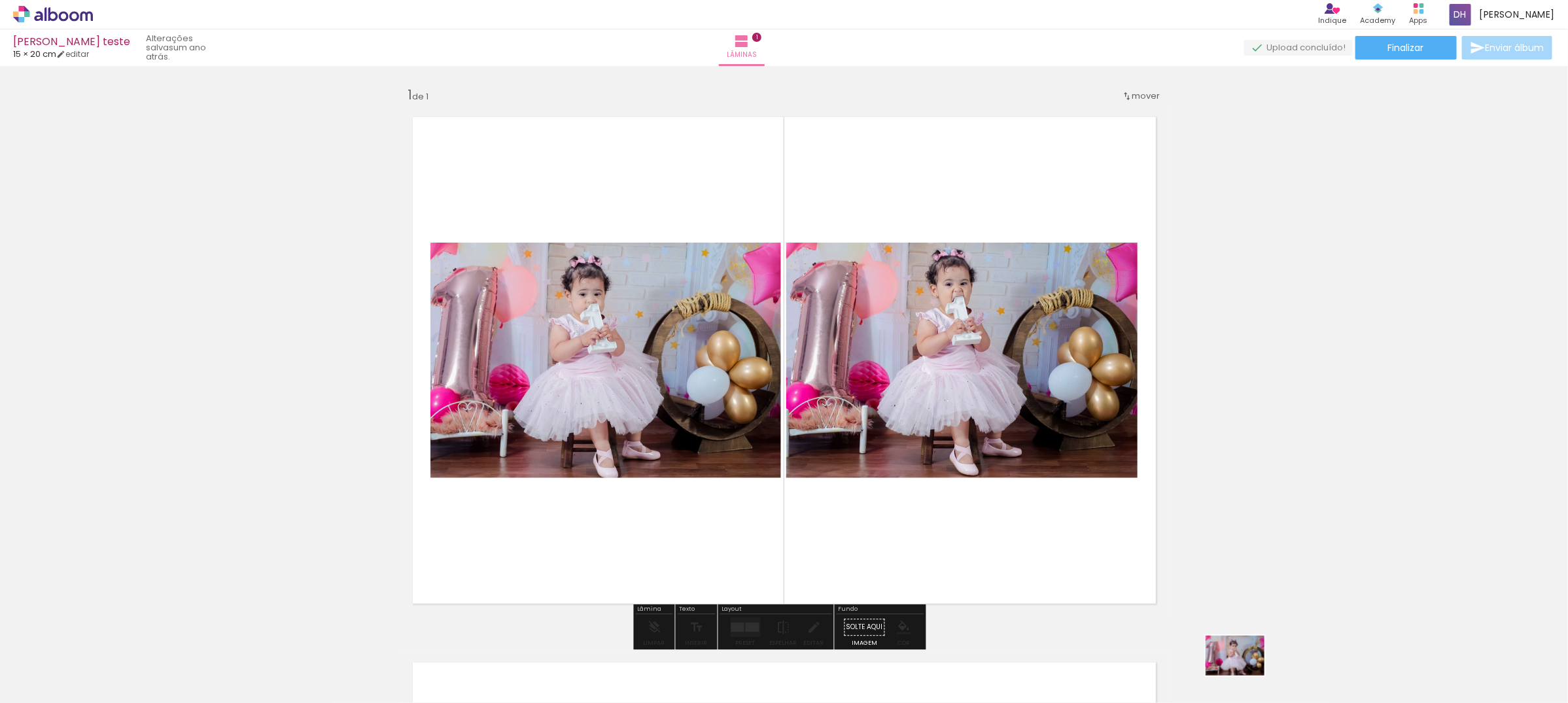
drag, startPoint x: 1227, startPoint y: 664, endPoint x: 1245, endPoint y: 674, distance: 20.6
click at [1245, 674] on div at bounding box center [1230, 659] width 65 height 44
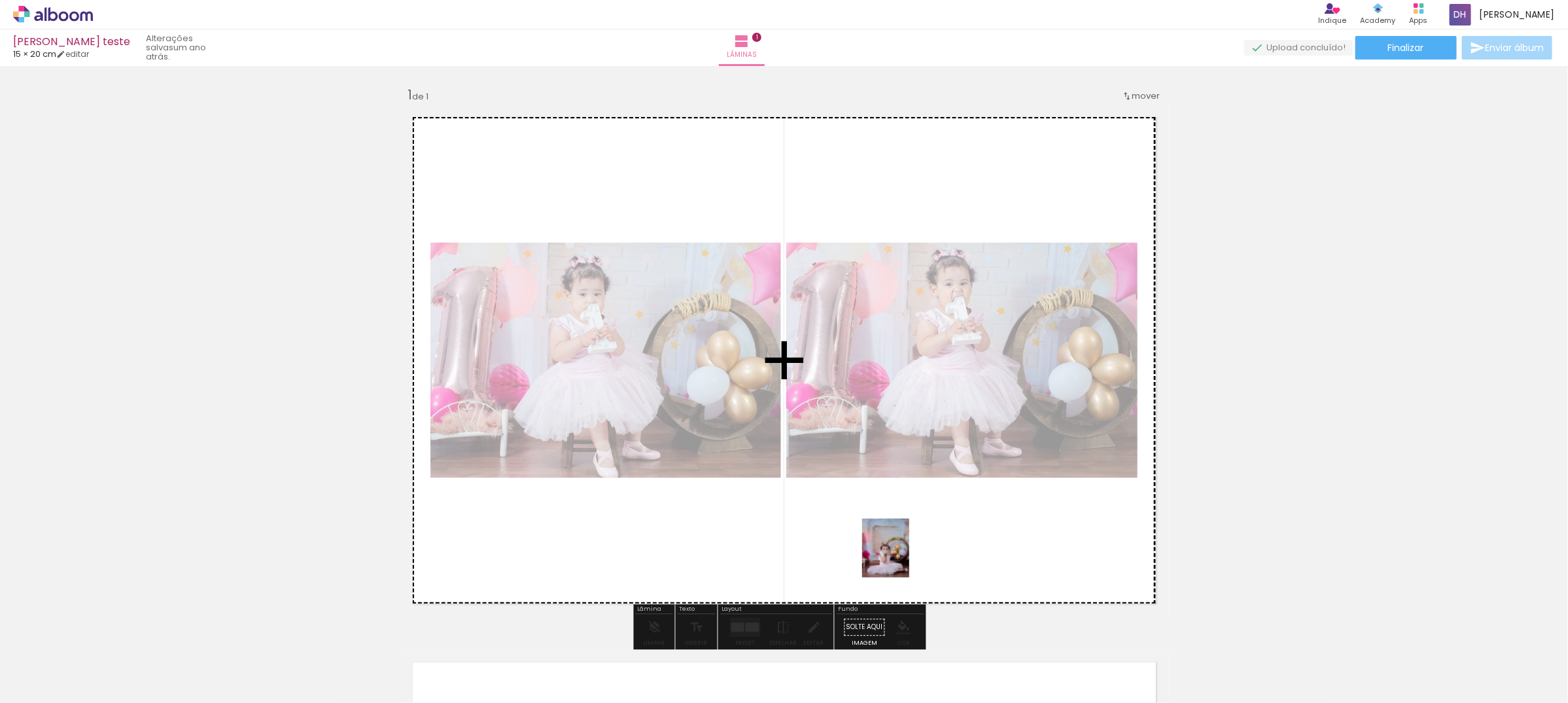
drag, startPoint x: 1312, startPoint y: 675, endPoint x: 901, endPoint y: 559, distance: 427.1
click at [901, 559] on quentale-workspace at bounding box center [784, 352] width 1568 height 703
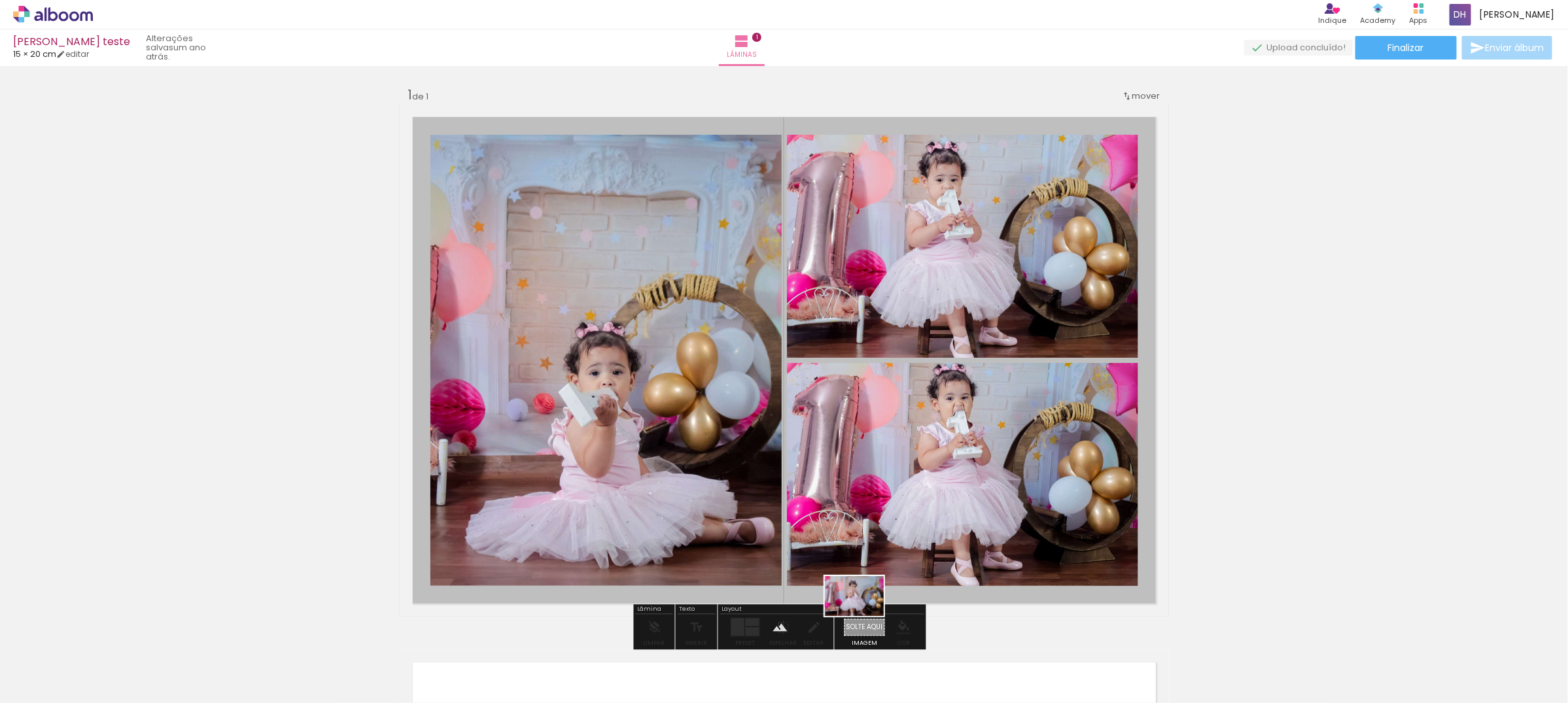
drag, startPoint x: 1238, startPoint y: 671, endPoint x: 864, endPoint y: 615, distance: 378.2
click at [864, 615] on quentale-workspace at bounding box center [784, 352] width 1568 height 703
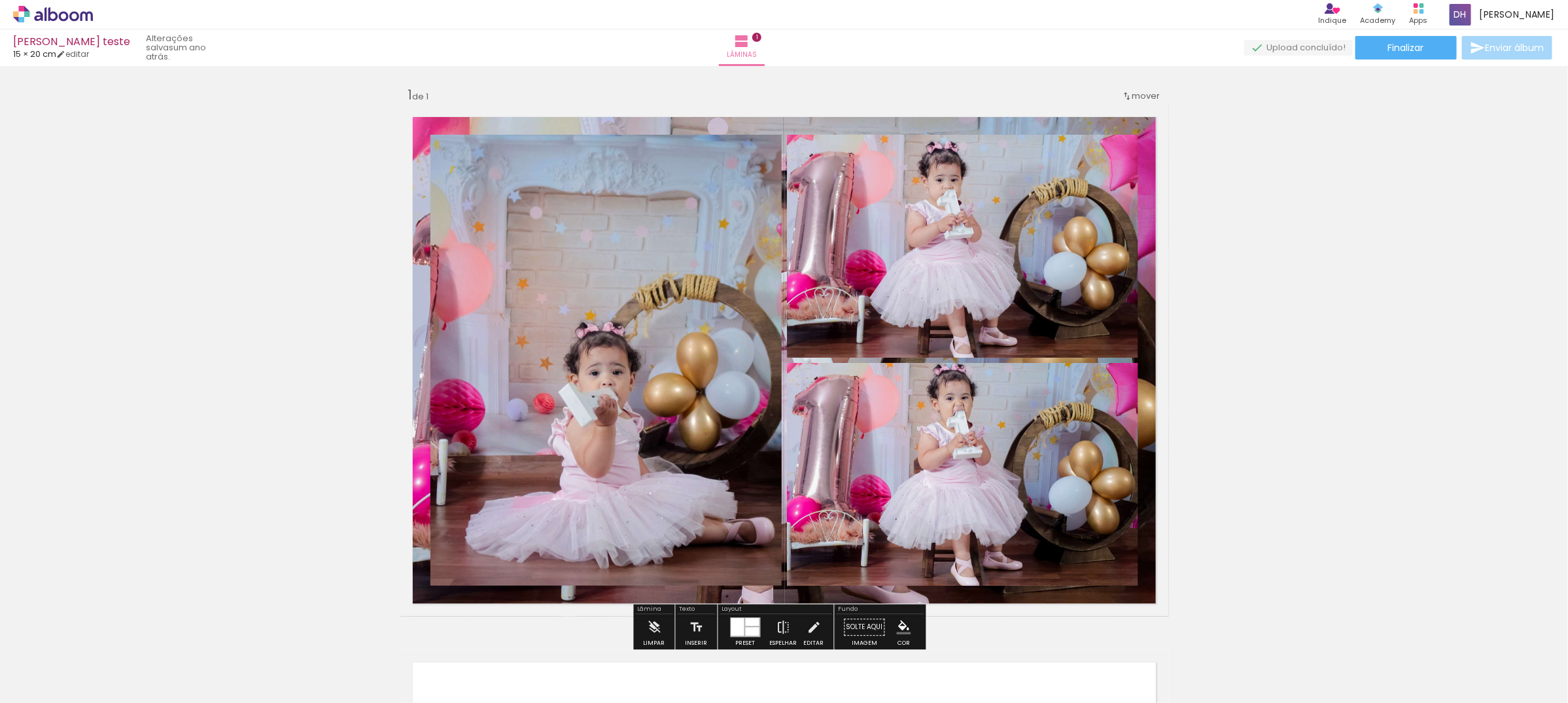
click at [714, 129] on quentale-layouter at bounding box center [784, 360] width 769 height 513
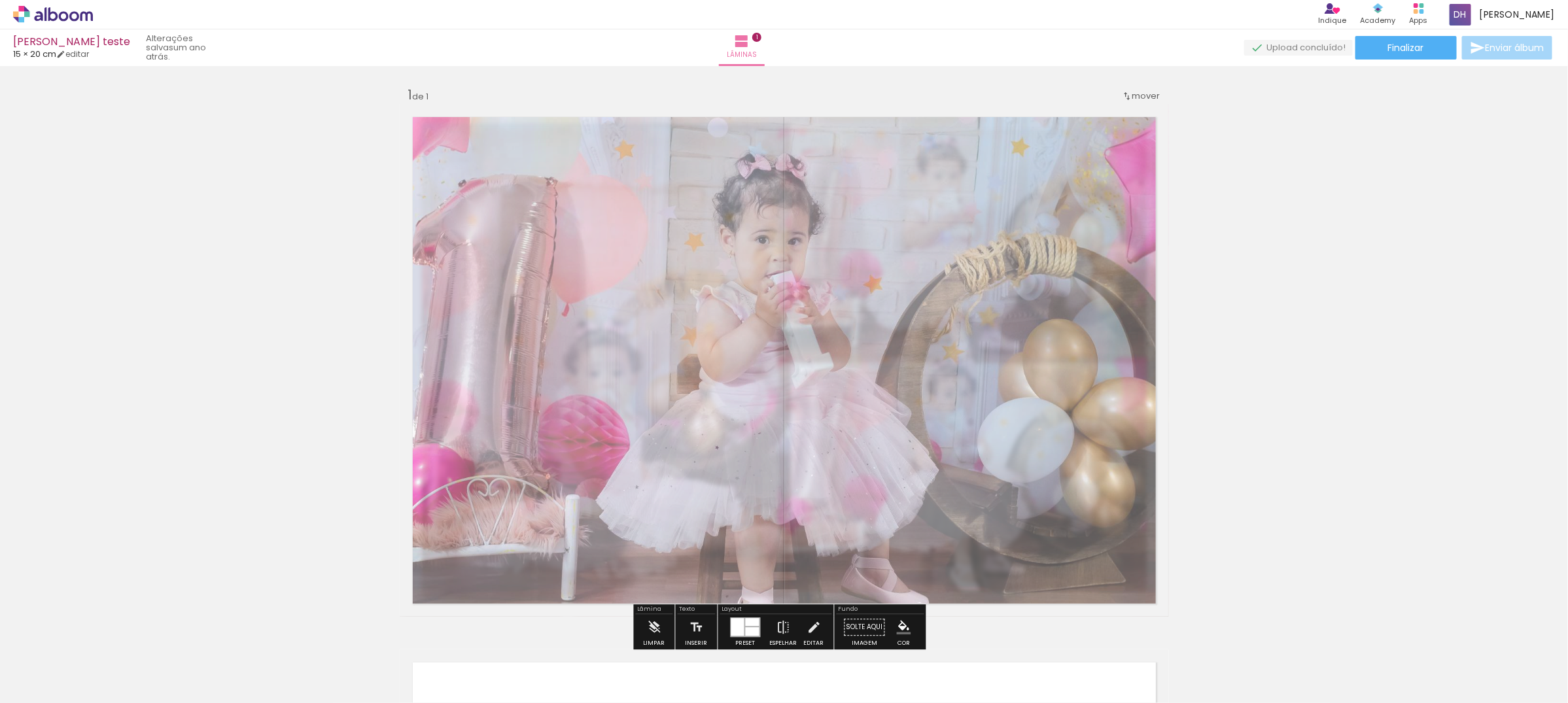
drag, startPoint x: 573, startPoint y: 138, endPoint x: 1175, endPoint y: 246, distance: 611.6
type paper-slider "65"
click at [565, 134] on div at bounding box center [569, 137] width 8 height 8
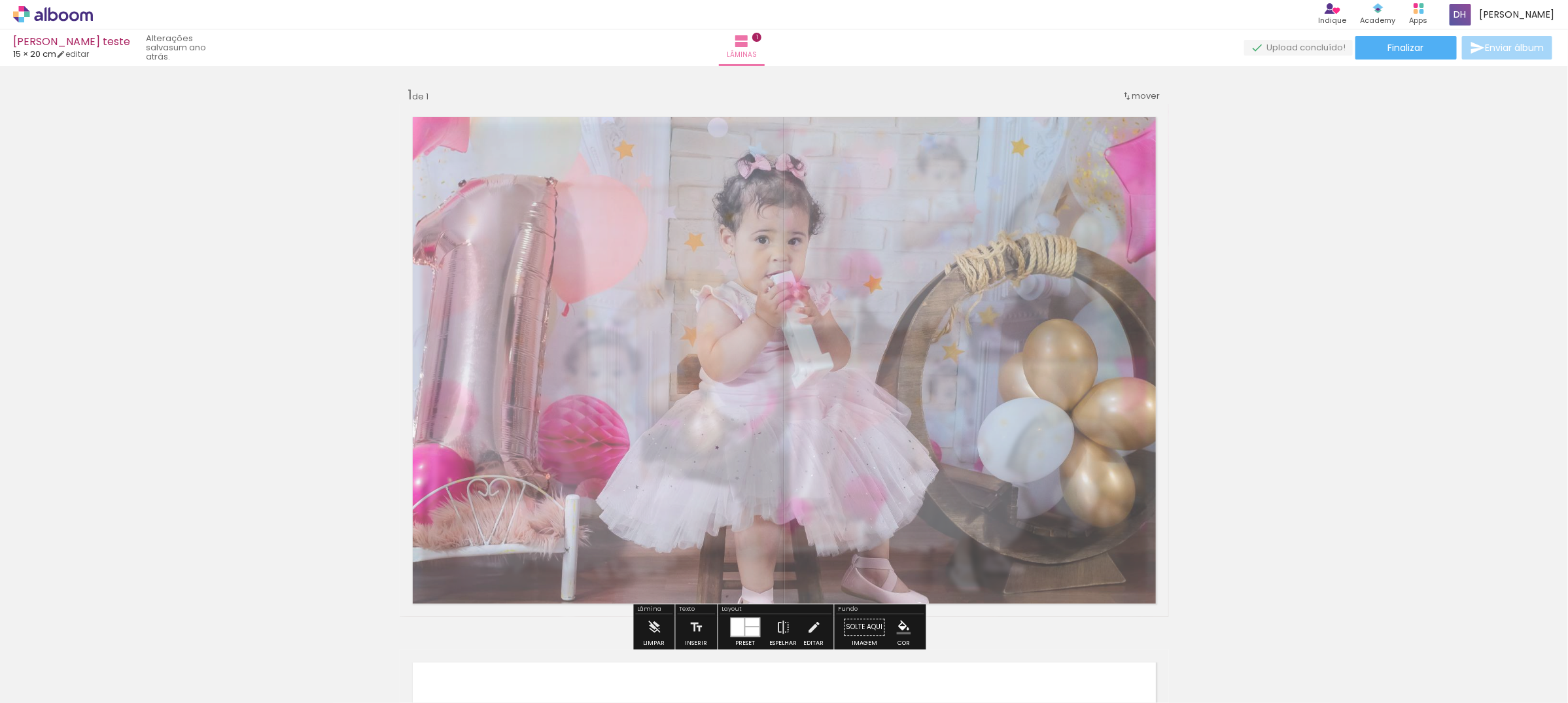
click at [1249, 263] on div "Inserir lâmina 1 de 1" at bounding box center [784, 616] width 1568 height 1091
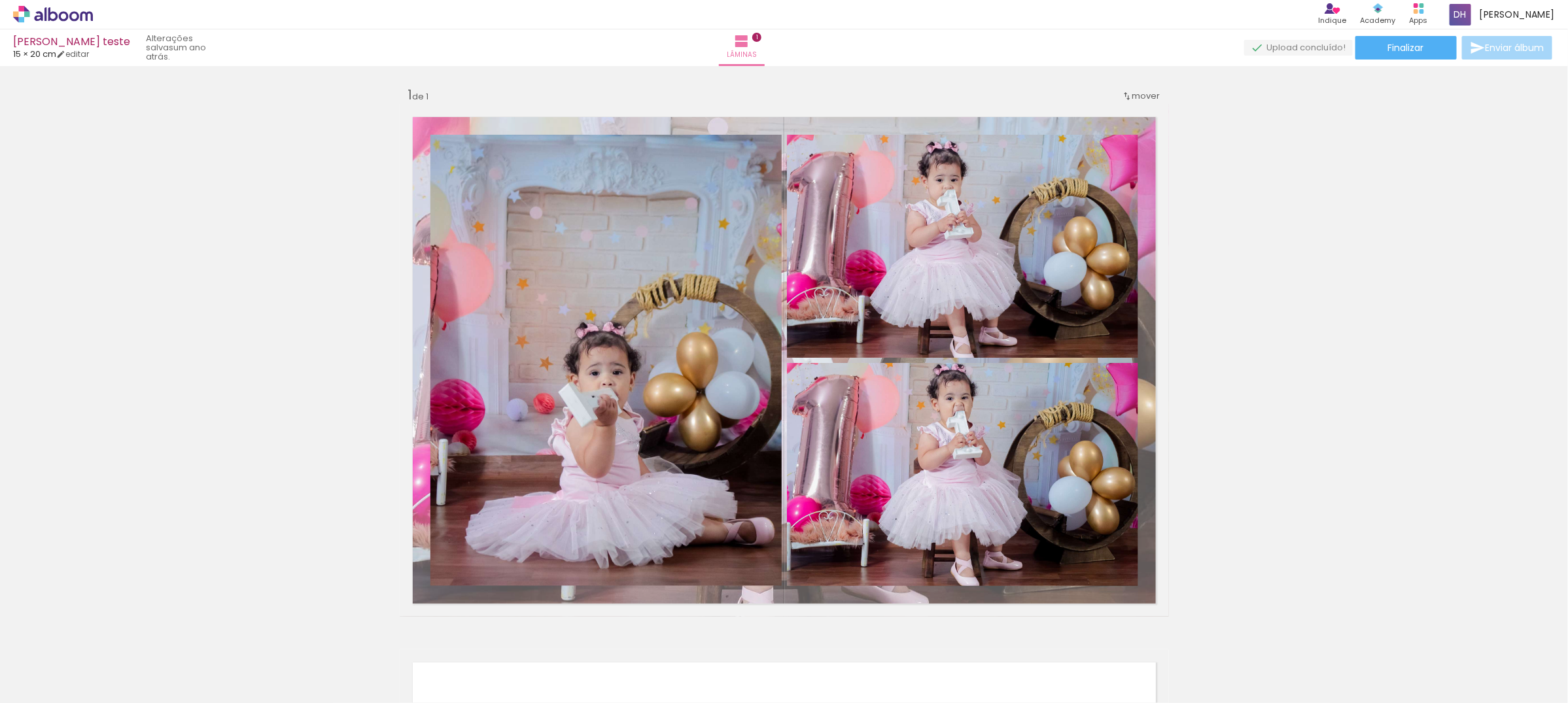
scroll to position [245, 0]
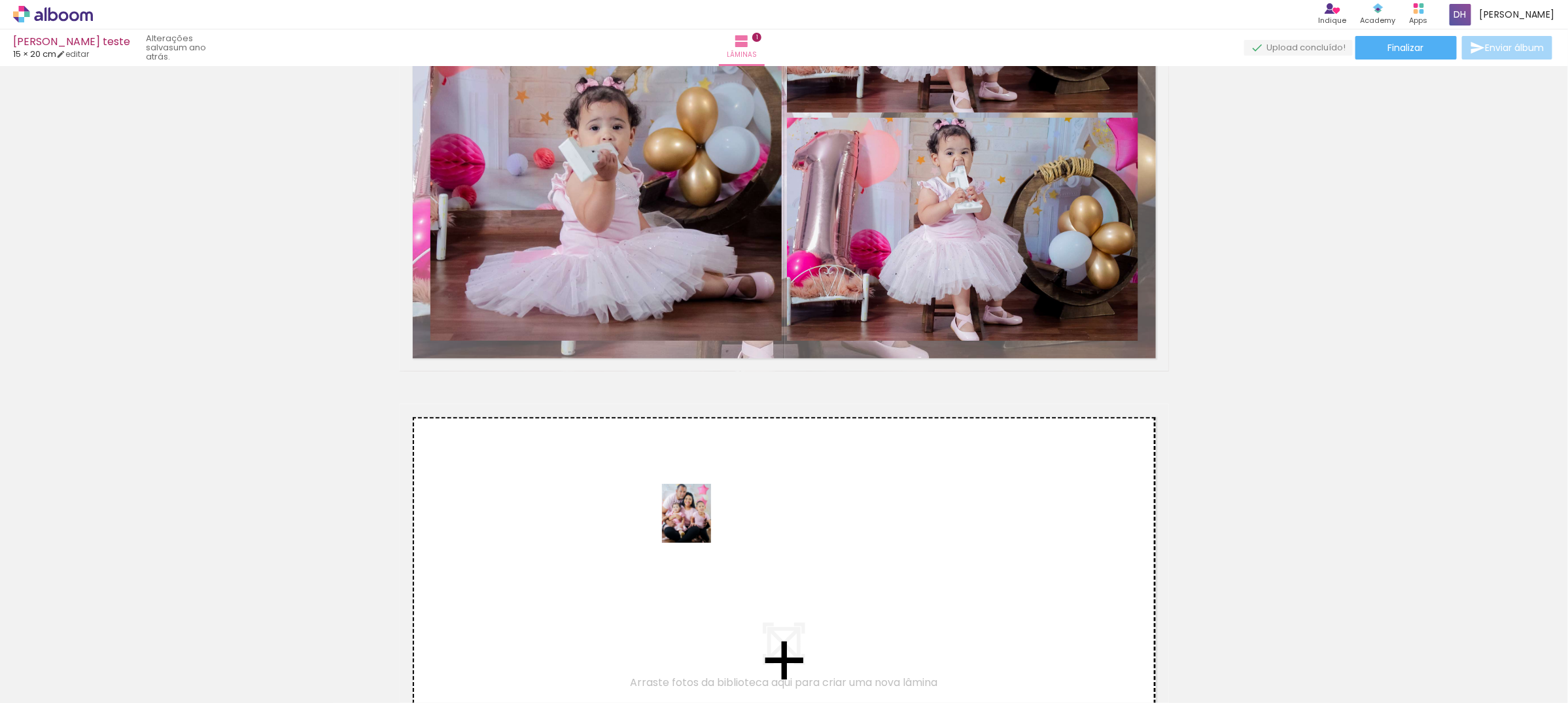
drag, startPoint x: 657, startPoint y: 657, endPoint x: 701, endPoint y: 523, distance: 141.0
click at [701, 523] on quentale-workspace at bounding box center [784, 352] width 1568 height 703
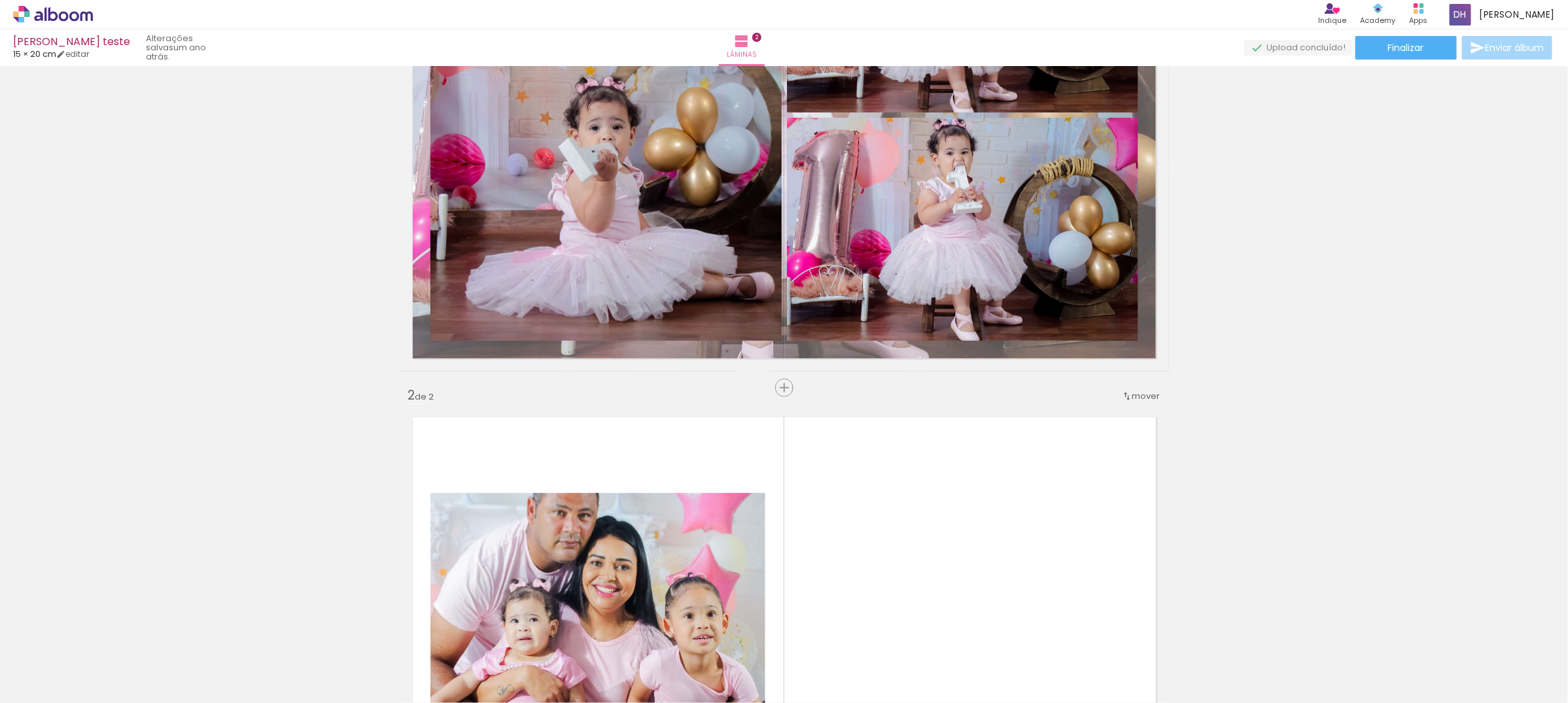
scroll to position [562, 0]
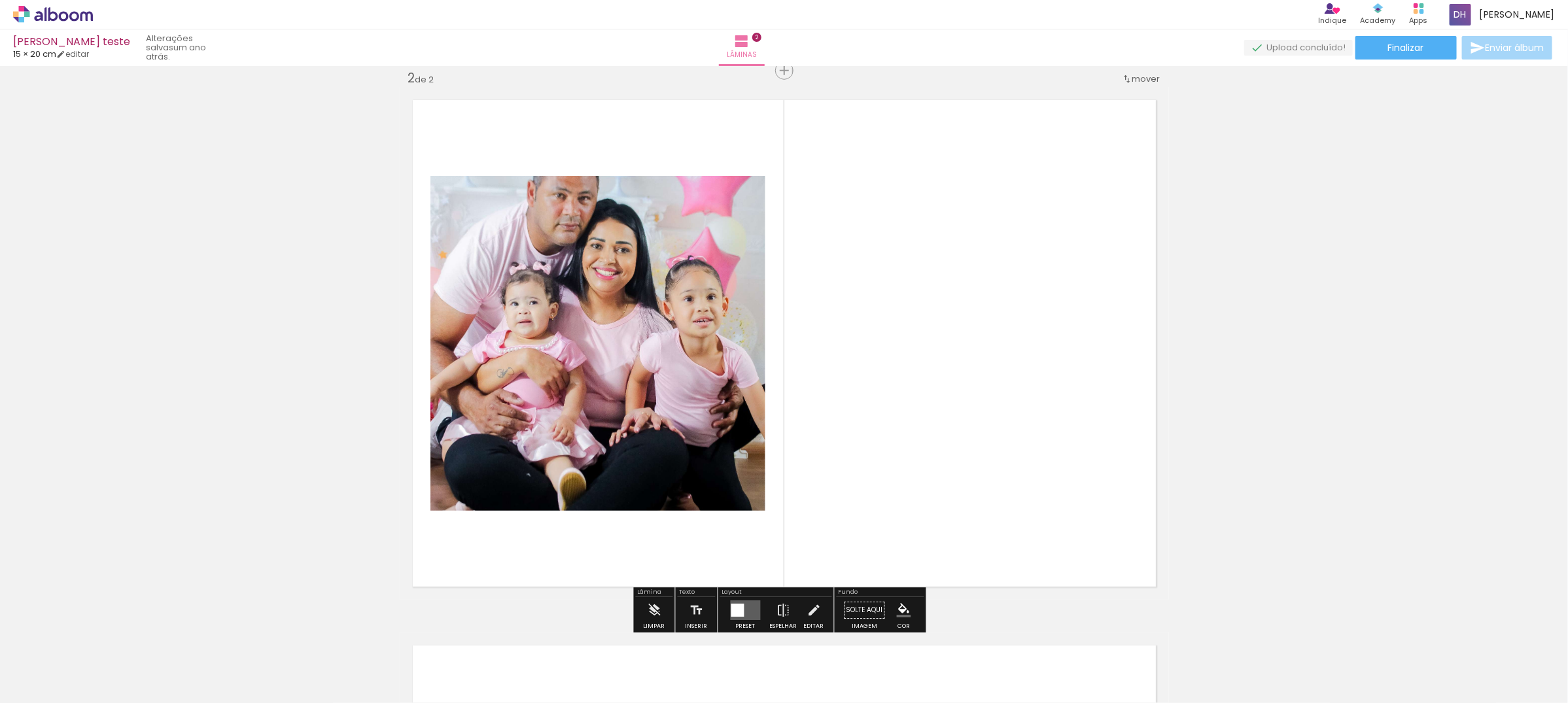
click at [633, 324] on quentale-photo at bounding box center [598, 343] width 335 height 335
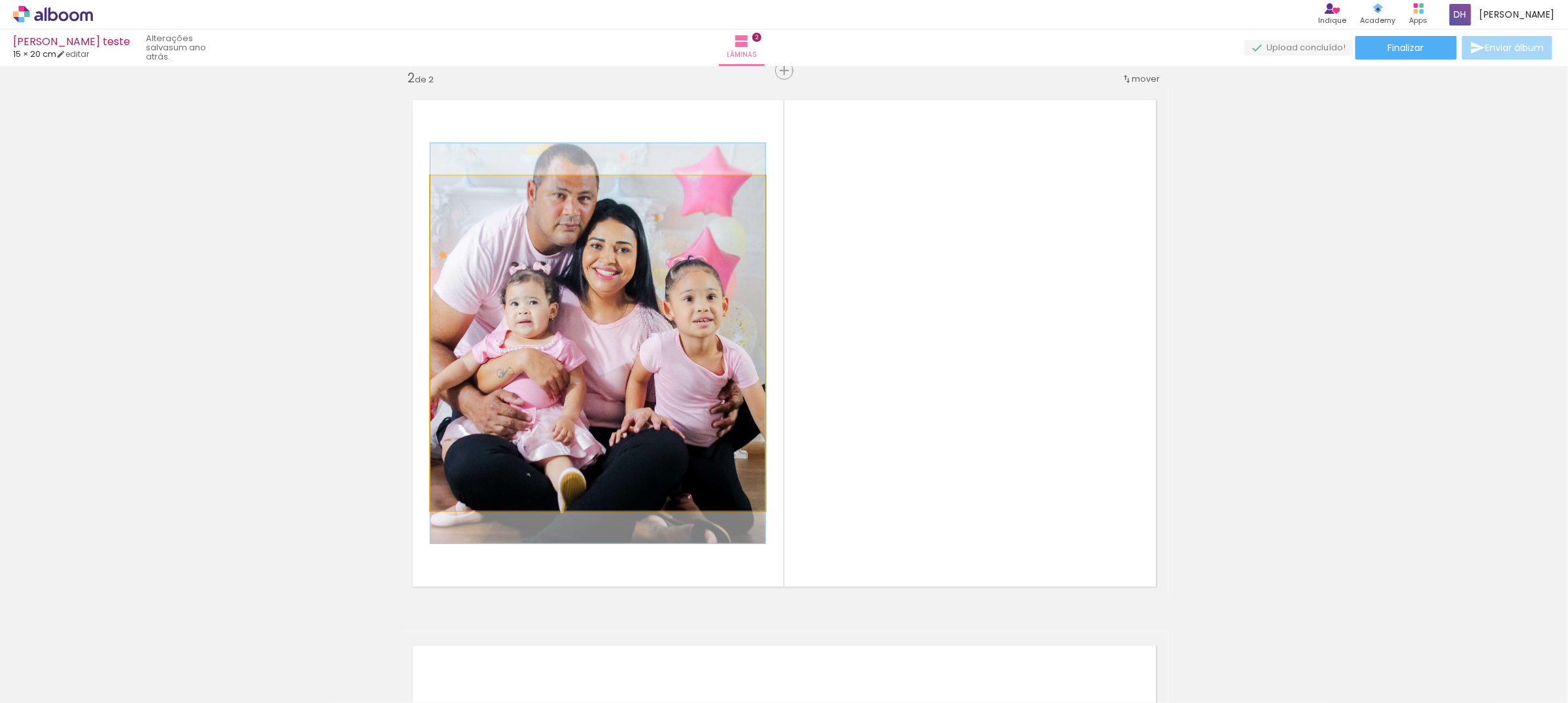
click at [606, 289] on quentale-photo at bounding box center [598, 343] width 335 height 335
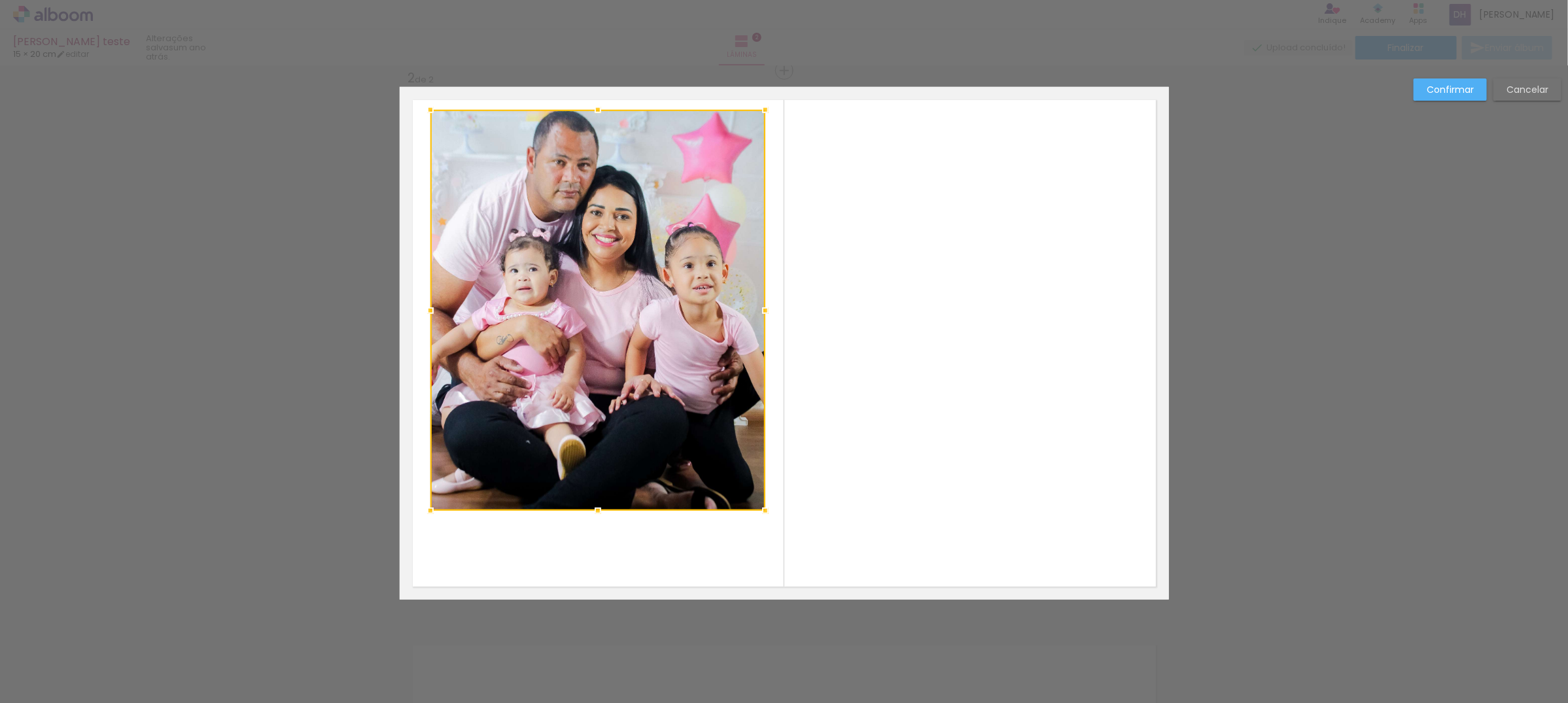
drag, startPoint x: 589, startPoint y: 170, endPoint x: 589, endPoint y: 103, distance: 67.0
click at [589, 103] on div at bounding box center [598, 110] width 26 height 26
drag, startPoint x: 631, startPoint y: 242, endPoint x: 1070, endPoint y: 153, distance: 447.9
drag, startPoint x: 1449, startPoint y: 90, endPoint x: 1153, endPoint y: 153, distance: 302.6
click at [1426, 97] on paper-button "Confirmar" at bounding box center [1450, 90] width 73 height 22
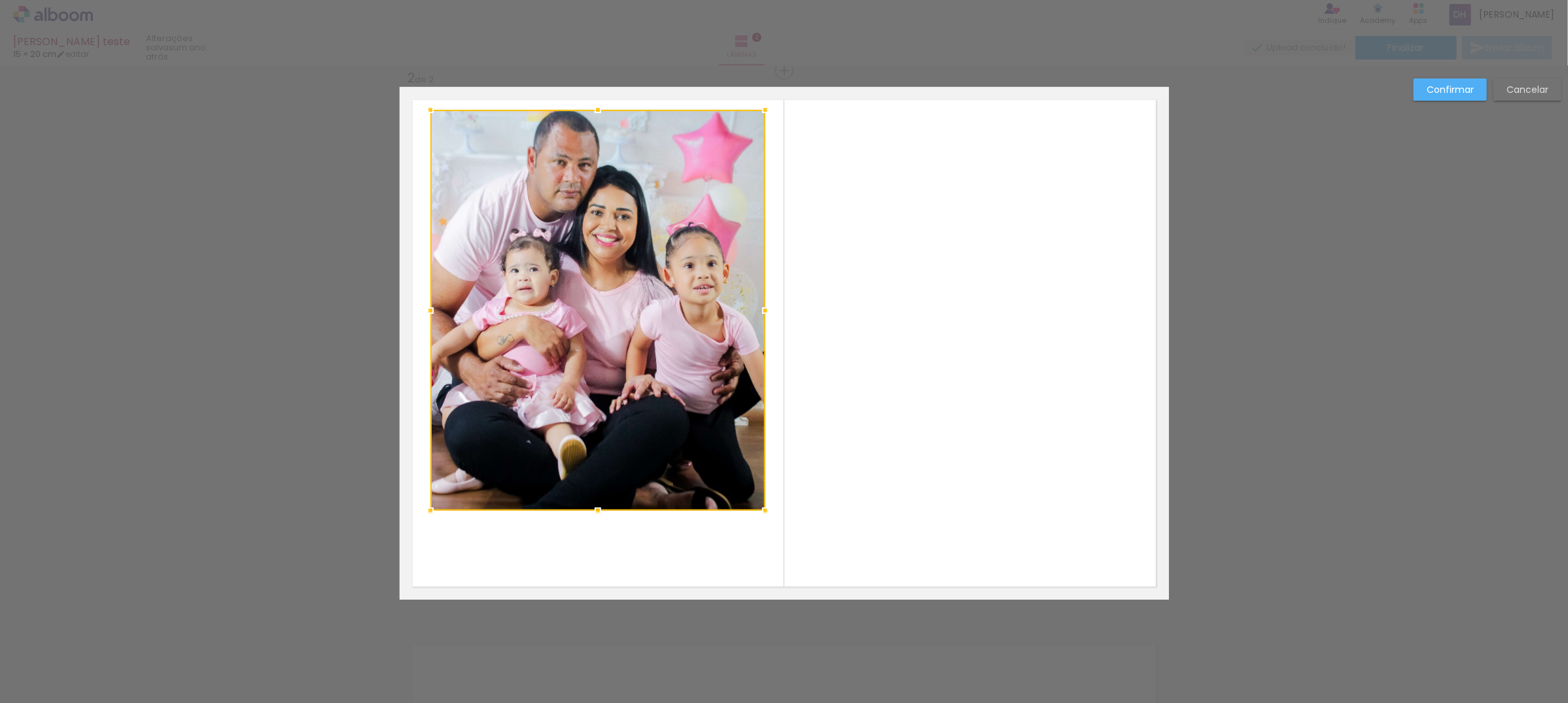
click at [0, 0] on slot "Confirmar" at bounding box center [0, 0] width 0 height 0
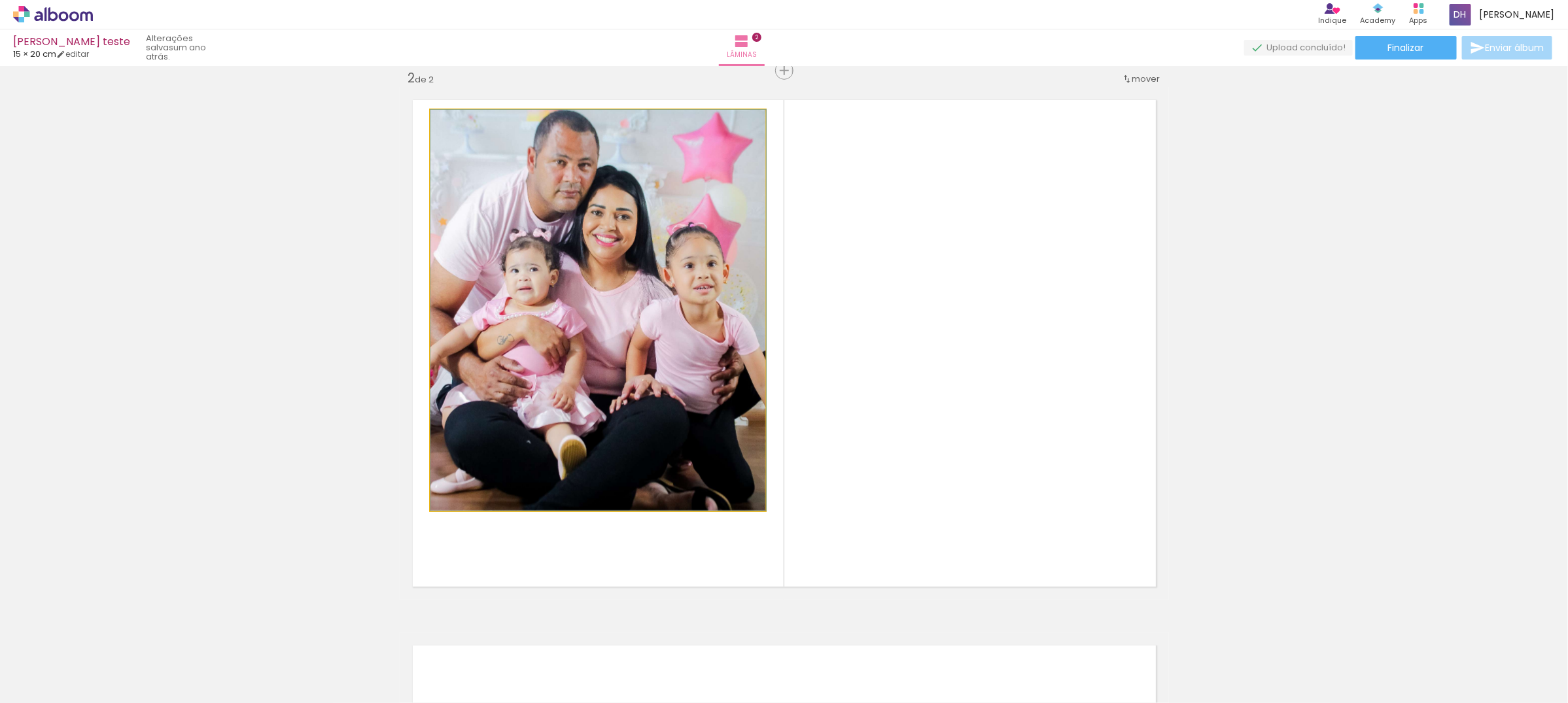
click at [600, 243] on quentale-photo at bounding box center [598, 310] width 335 height 401
drag, startPoint x: 600, startPoint y: 243, endPoint x: 609, endPoint y: 297, distance: 54.7
click at [600, 276] on quentale-photo at bounding box center [598, 310] width 335 height 401
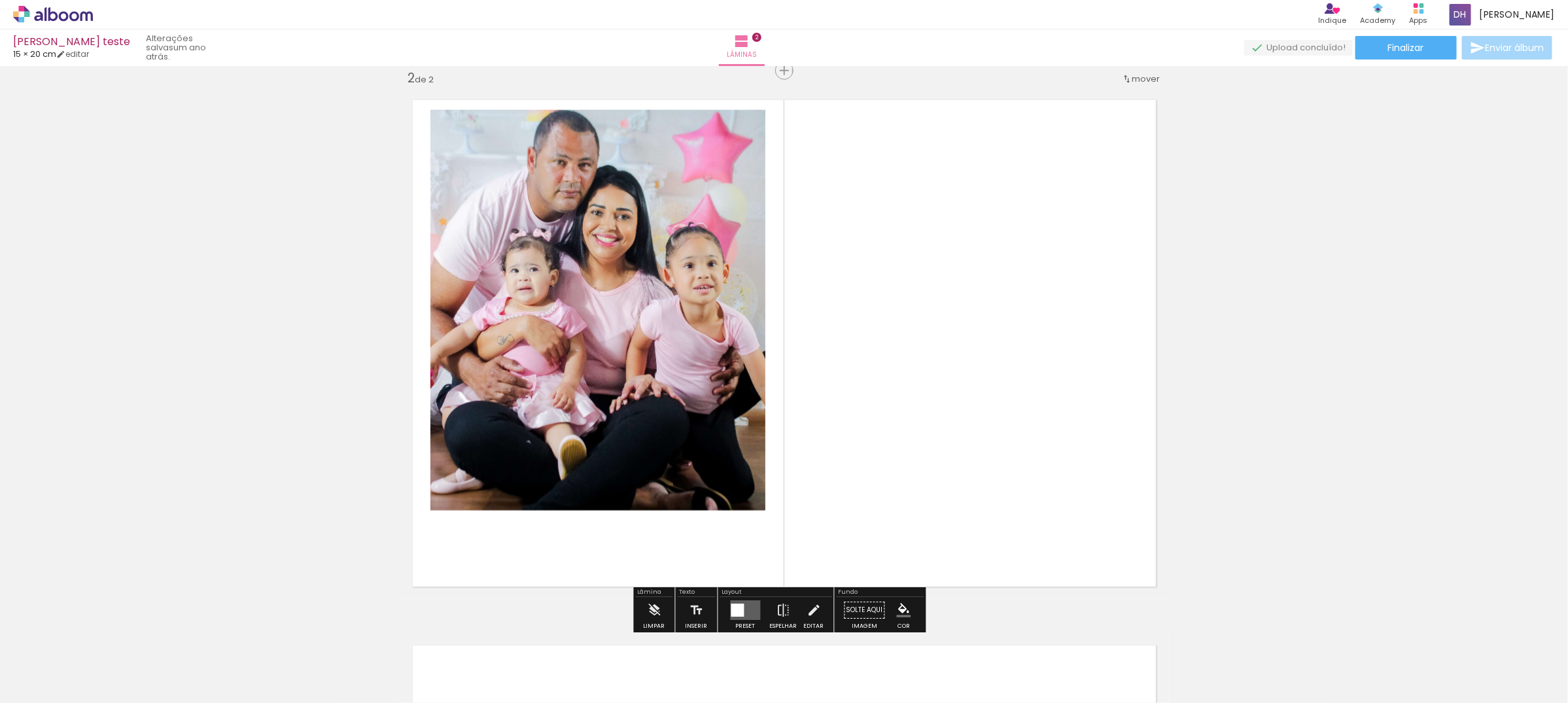
click at [600, 276] on quentale-photo at bounding box center [598, 310] width 335 height 401
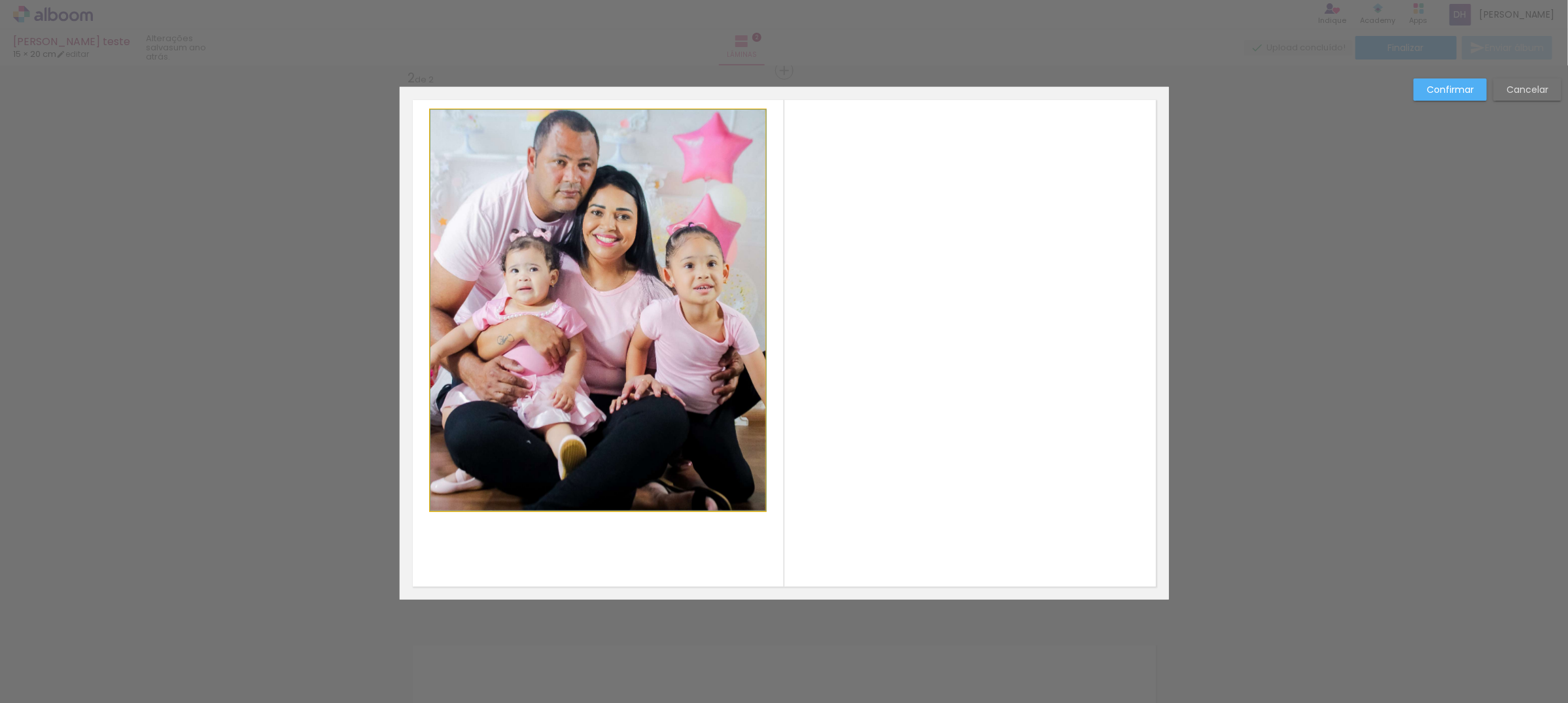
drag, startPoint x: 586, startPoint y: 252, endPoint x: 587, endPoint y: 260, distance: 8.1
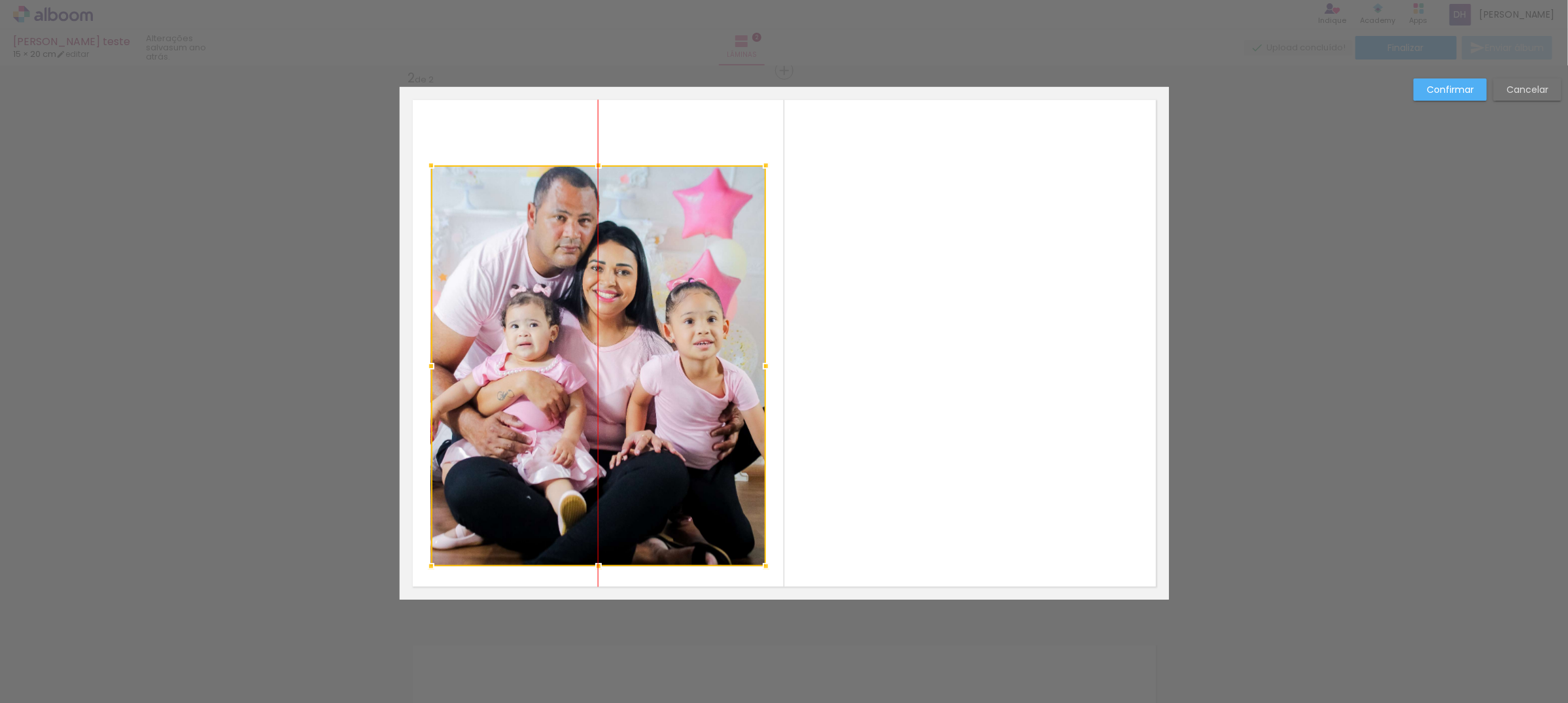
drag, startPoint x: 576, startPoint y: 247, endPoint x: 576, endPoint y: 303, distance: 56.0
click at [576, 303] on div at bounding box center [598, 365] width 335 height 401
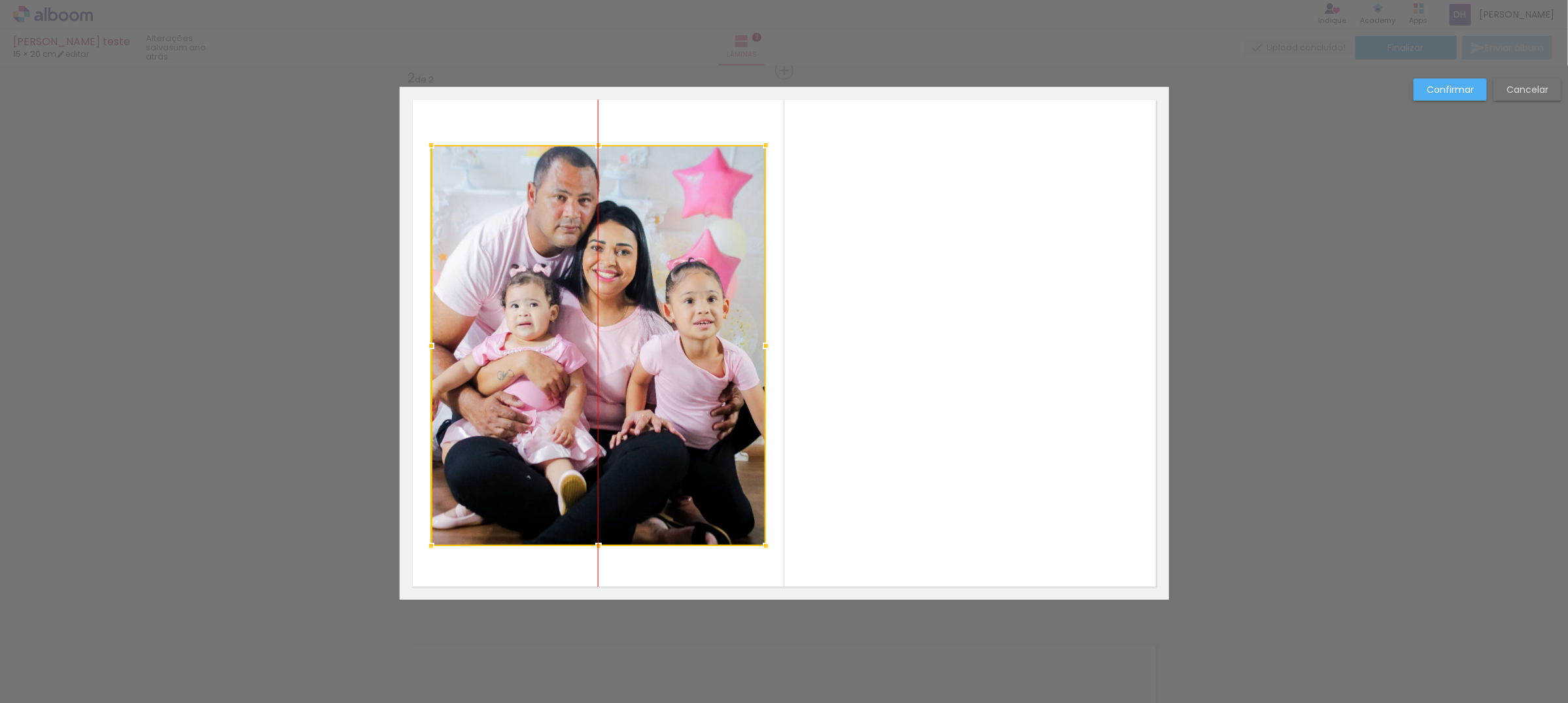
drag, startPoint x: 576, startPoint y: 303, endPoint x: 576, endPoint y: 283, distance: 20.0
click at [576, 283] on div at bounding box center [598, 346] width 335 height 401
click at [0, 0] on slot "Confirmar" at bounding box center [0, 0] width 0 height 0
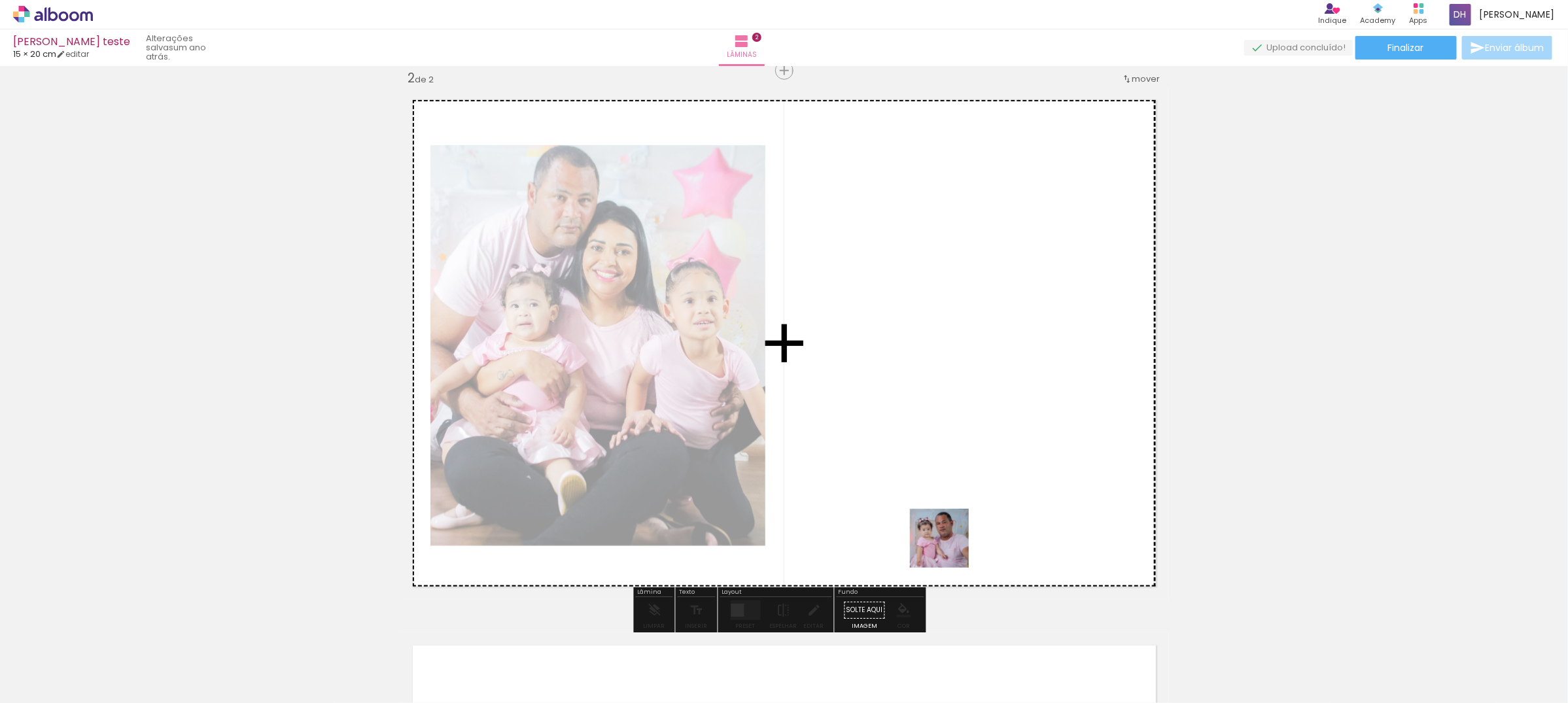
drag, startPoint x: 910, startPoint y: 660, endPoint x: 986, endPoint y: 411, distance: 260.3
click at [986, 411] on quentale-workspace at bounding box center [784, 352] width 1568 height 703
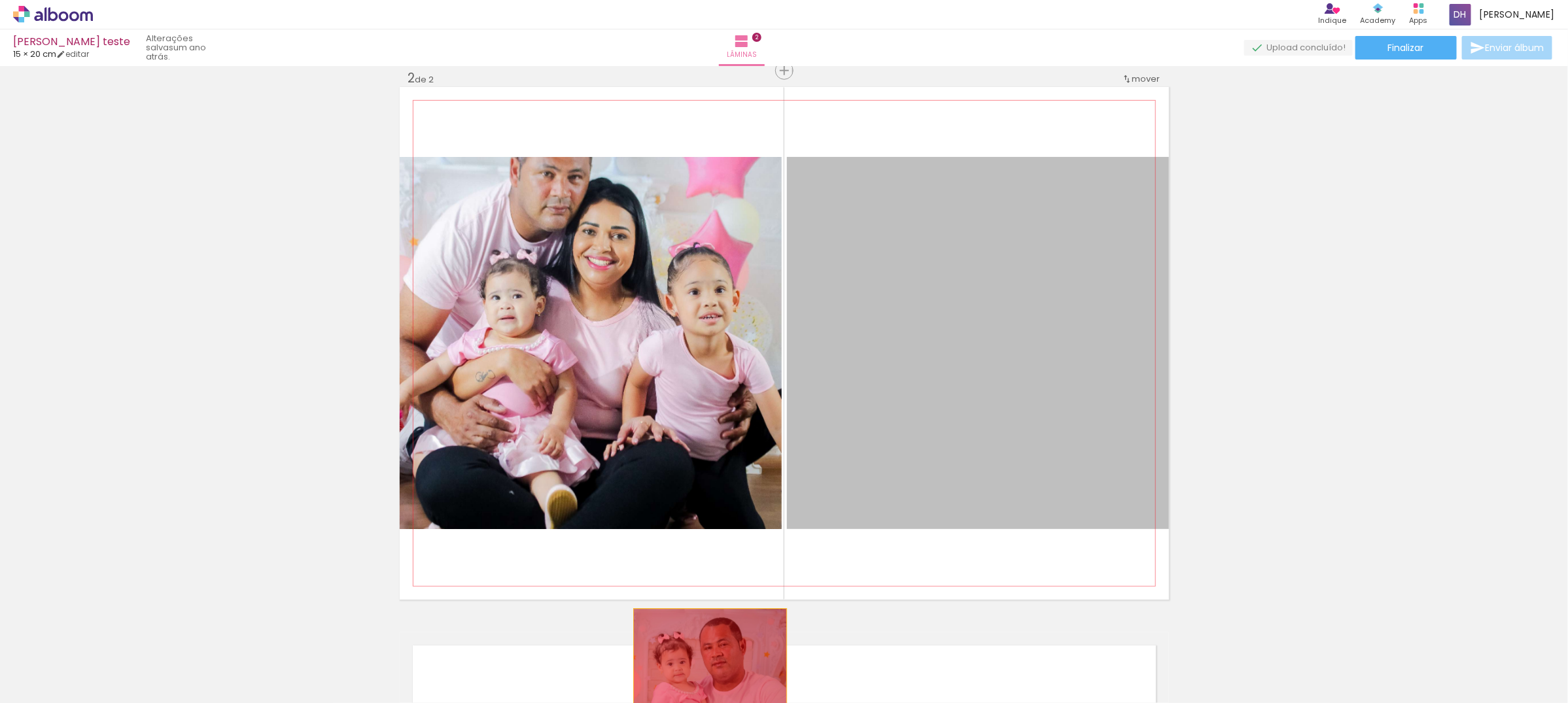
drag, startPoint x: 1002, startPoint y: 396, endPoint x: 697, endPoint y: 690, distance: 423.6
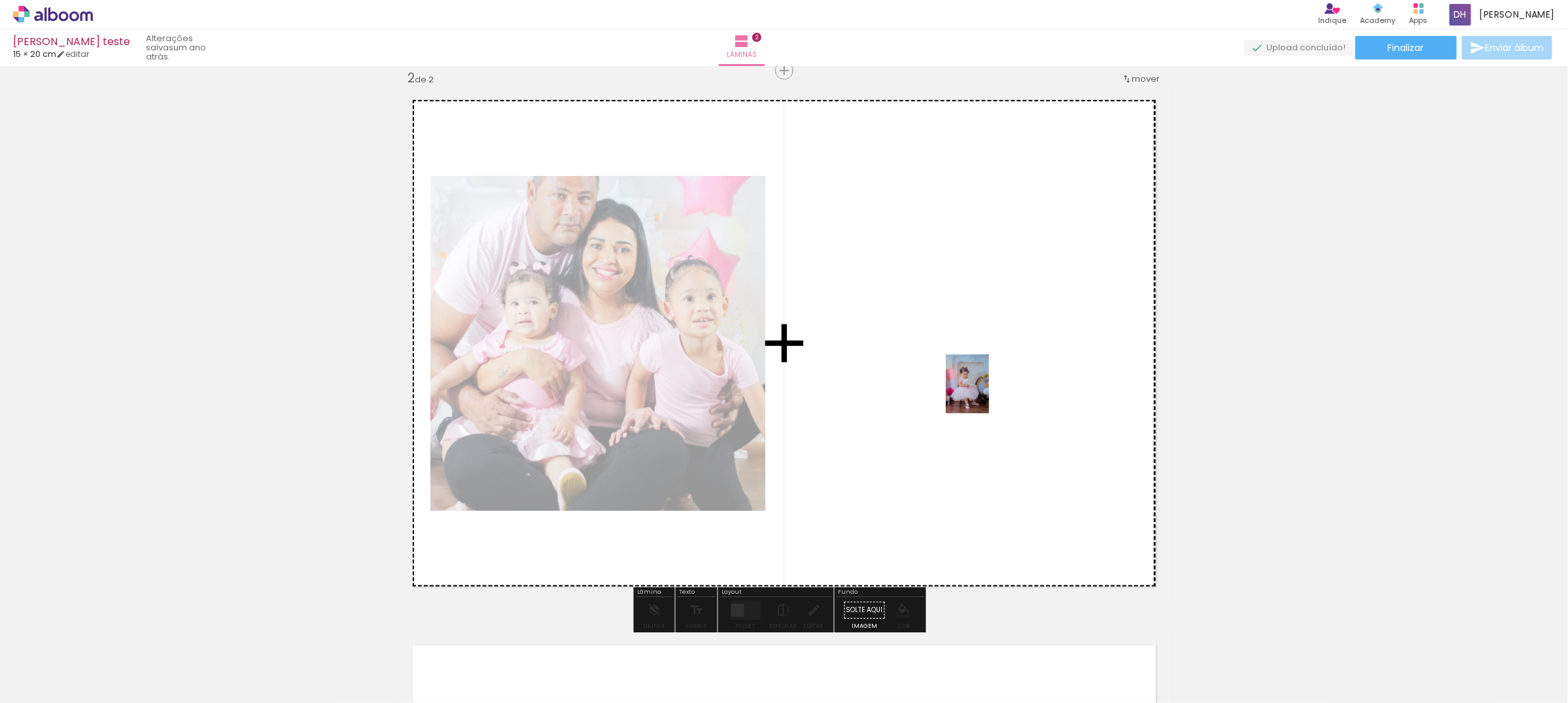
drag, startPoint x: 935, startPoint y: 679, endPoint x: 1074, endPoint y: 591, distance: 164.5
click at [986, 393] on quentale-workspace at bounding box center [784, 352] width 1568 height 703
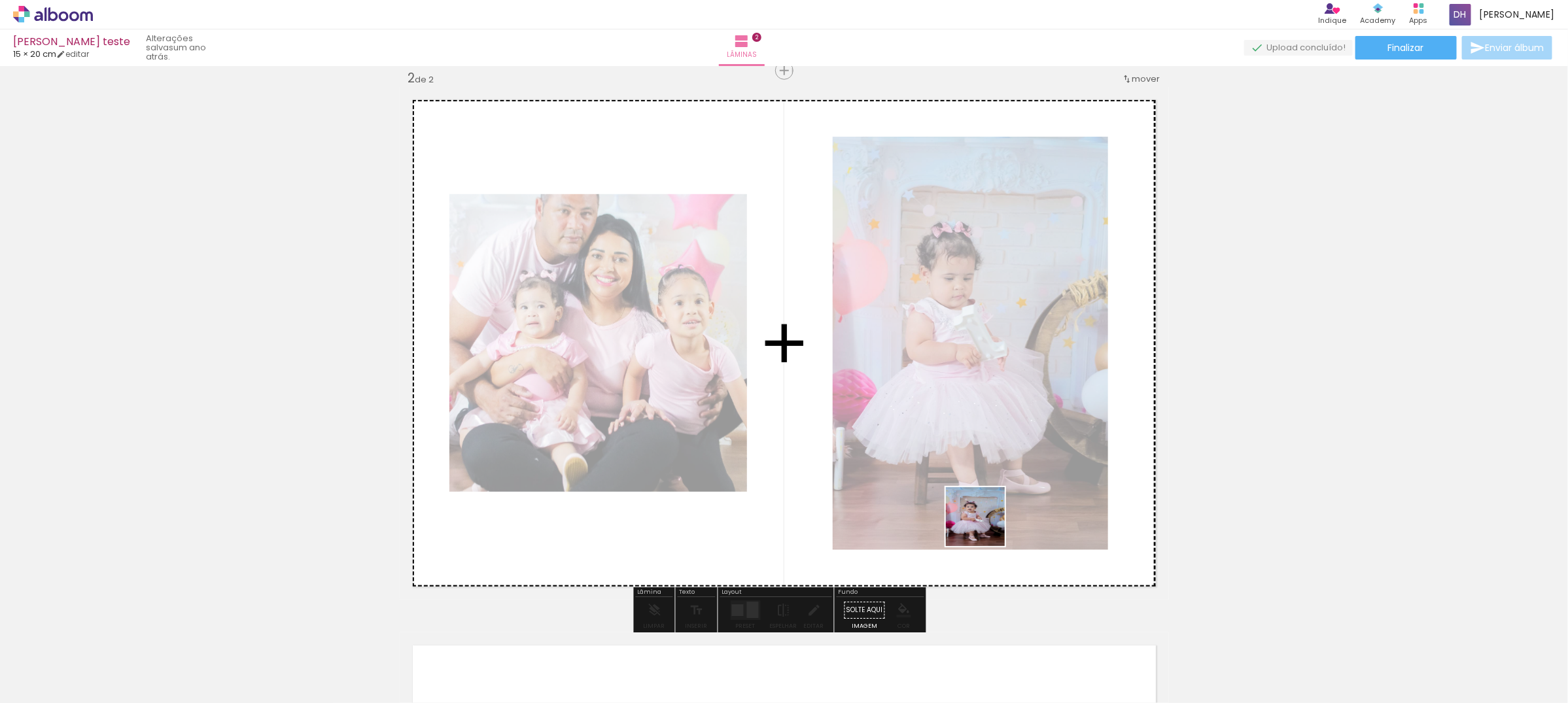
drag, startPoint x: 1006, startPoint y: 660, endPoint x: 986, endPoint y: 482, distance: 179.1
click at [986, 482] on quentale-workspace at bounding box center [784, 352] width 1568 height 703
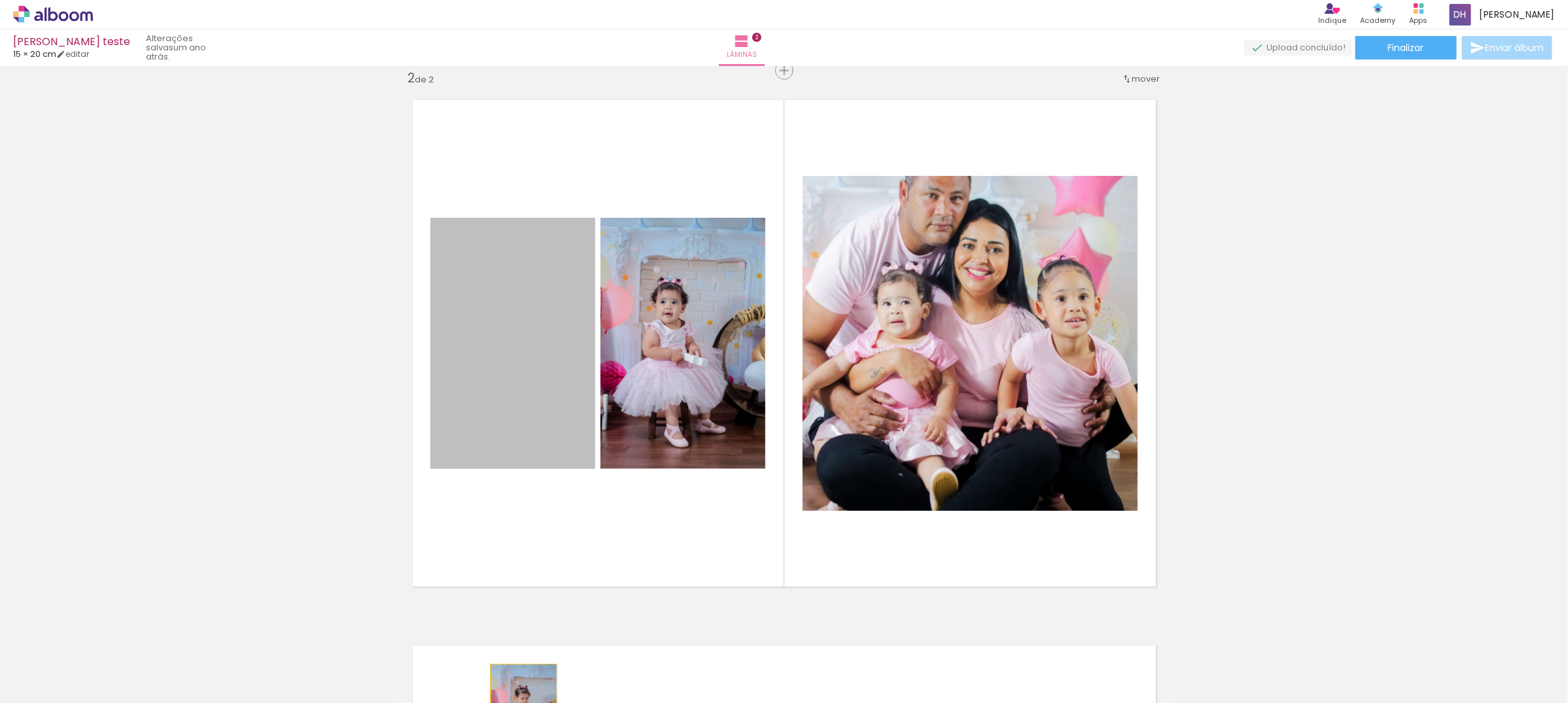
drag, startPoint x: 523, startPoint y: 337, endPoint x: 518, endPoint y: 715, distance: 378.0
click at [518, 702] on html "link( href="../../bower_components/polymer/polymer.html" rel="import" ) picture…" at bounding box center [784, 352] width 1568 height 703
drag, startPoint x: 510, startPoint y: 362, endPoint x: 631, endPoint y: 459, distance: 155.1
click at [446, 671] on quentale-workspace at bounding box center [784, 352] width 1568 height 703
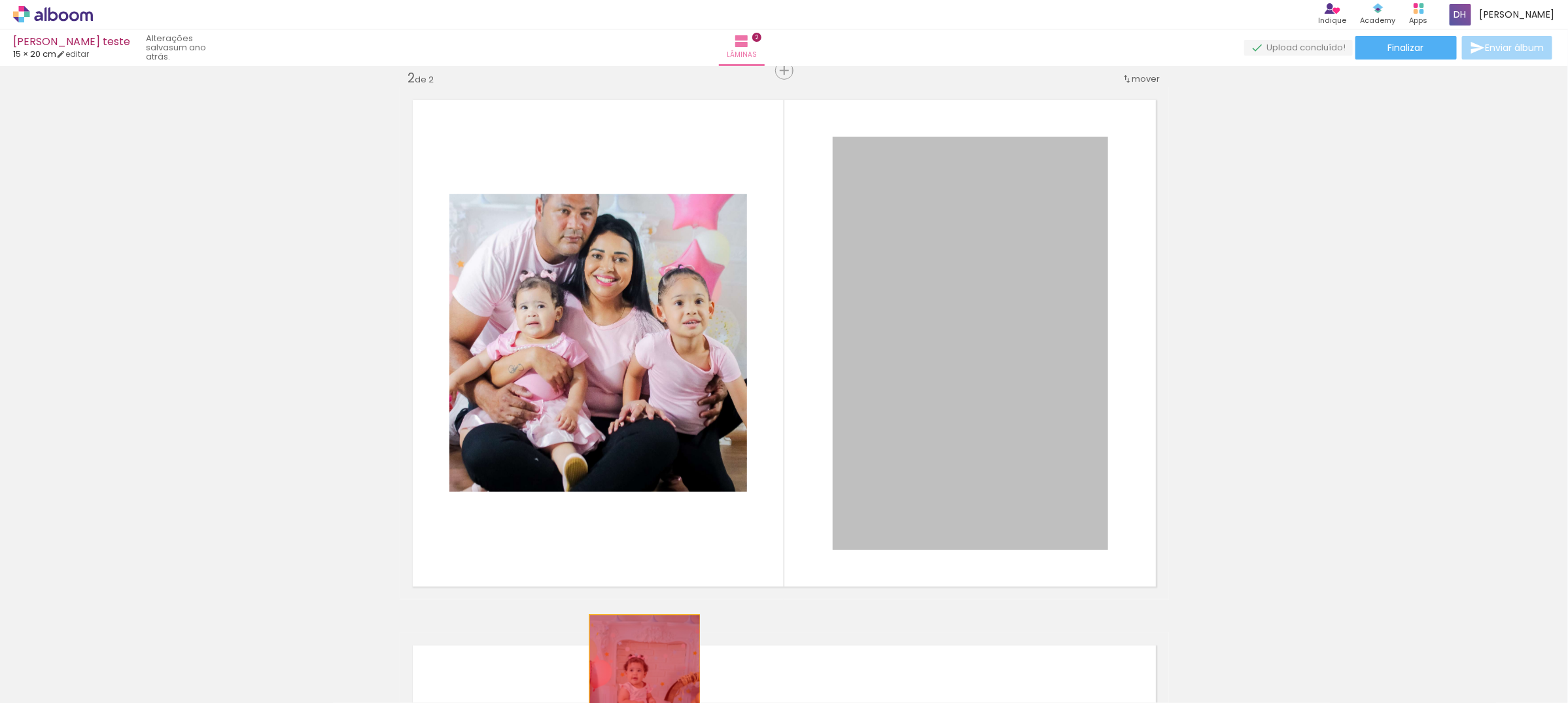
drag, startPoint x: 1016, startPoint y: 319, endPoint x: 639, endPoint y: 698, distance: 534.6
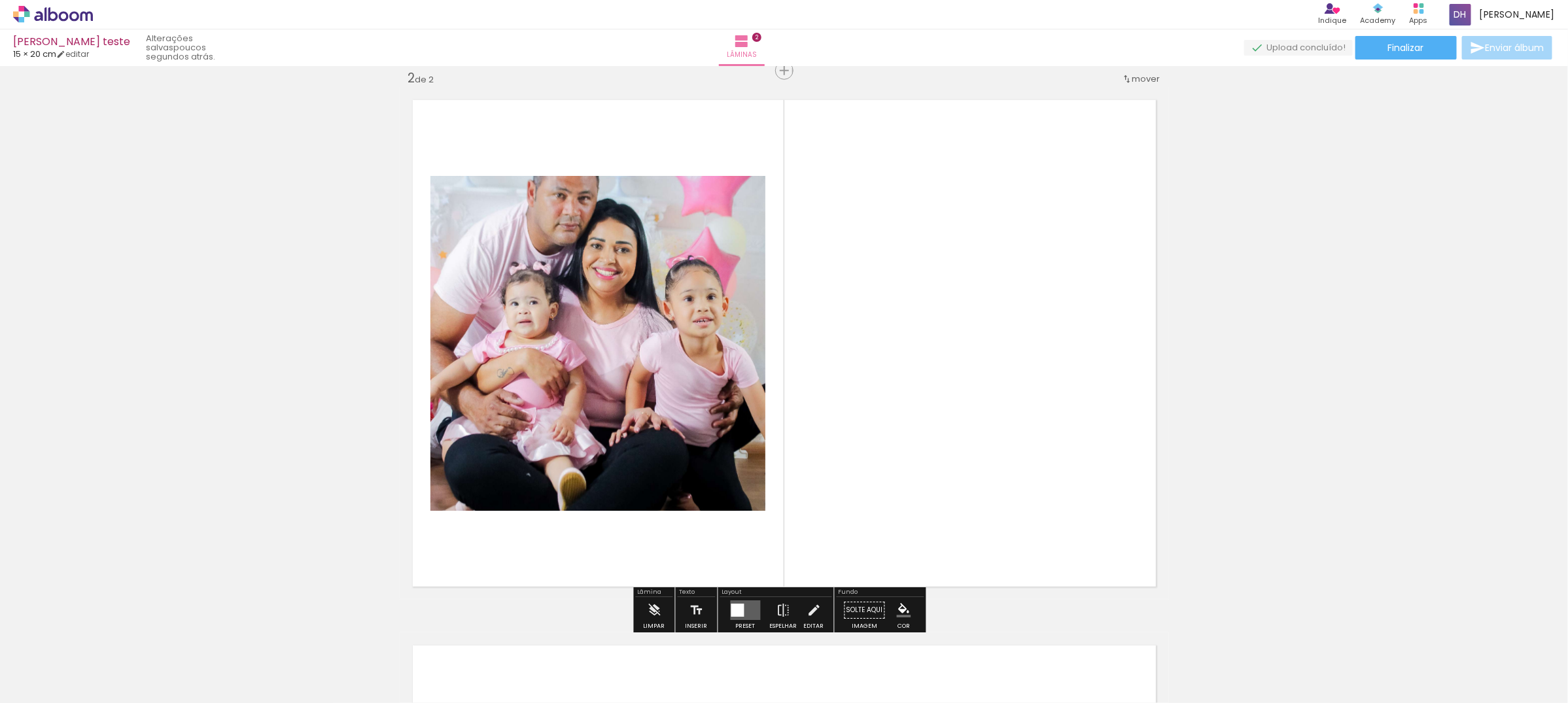
scroll to position [0, 0]
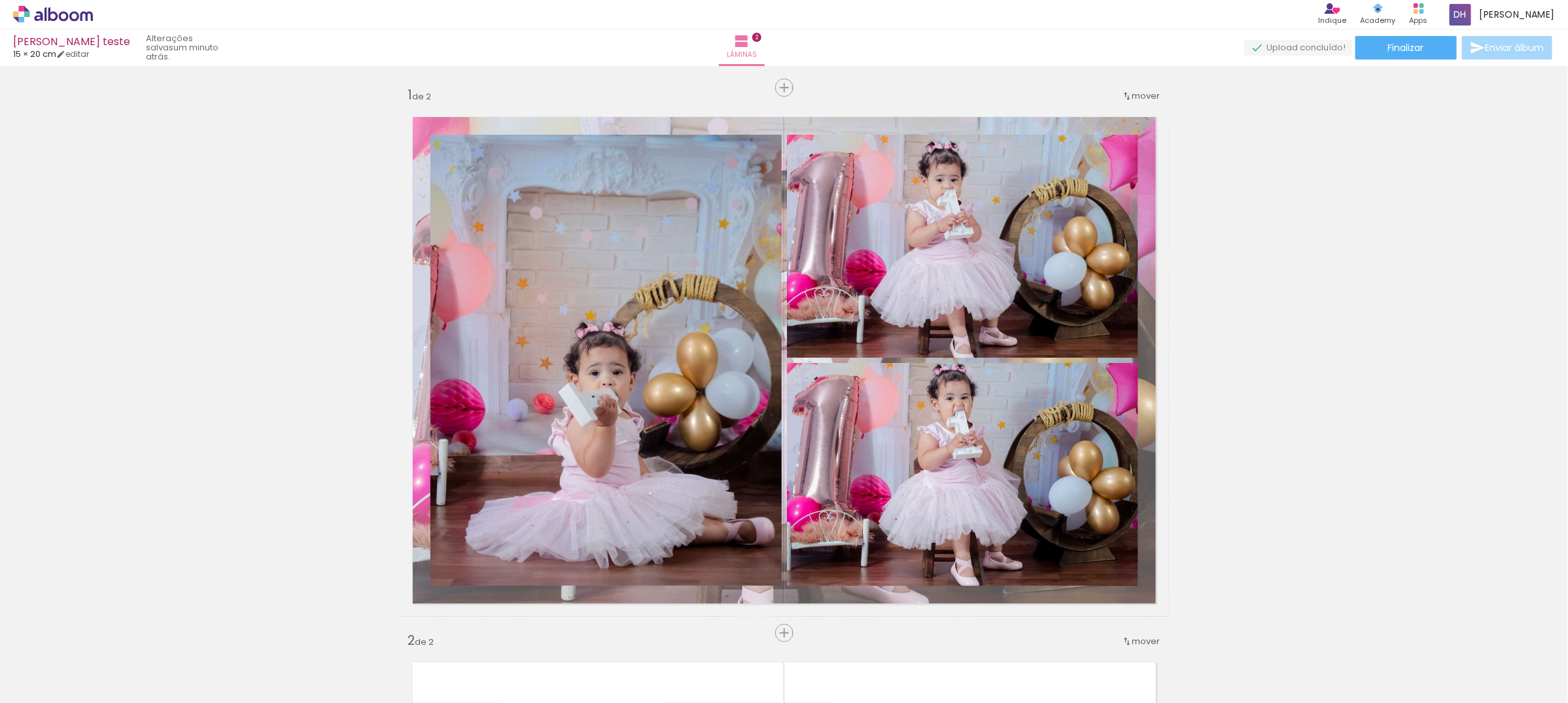
scroll to position [0, 1093]
